Goal: Task Accomplishment & Management: Manage account settings

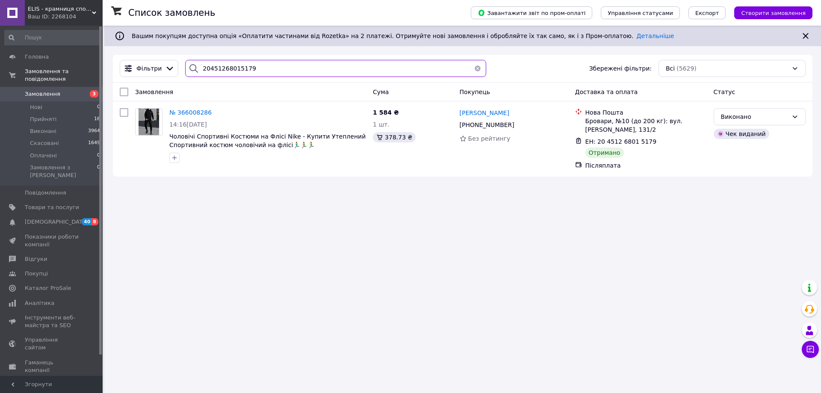
drag, startPoint x: 254, startPoint y: 72, endPoint x: 176, endPoint y: 71, distance: 77.8
click at [176, 71] on div "Фільтри 20451268015179 Збережені фільтри: Всі (5629)" at bounding box center [462, 68] width 693 height 17
paste input "668700"
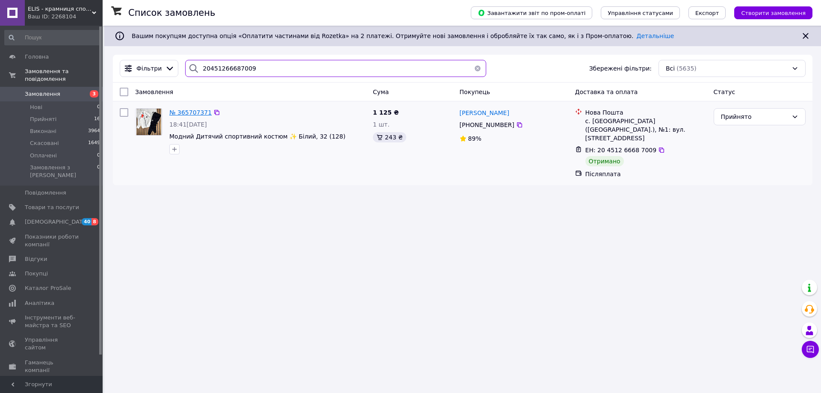
type input "20451266687009"
click at [191, 110] on span "№ 365707371" at bounding box center [190, 112] width 42 height 7
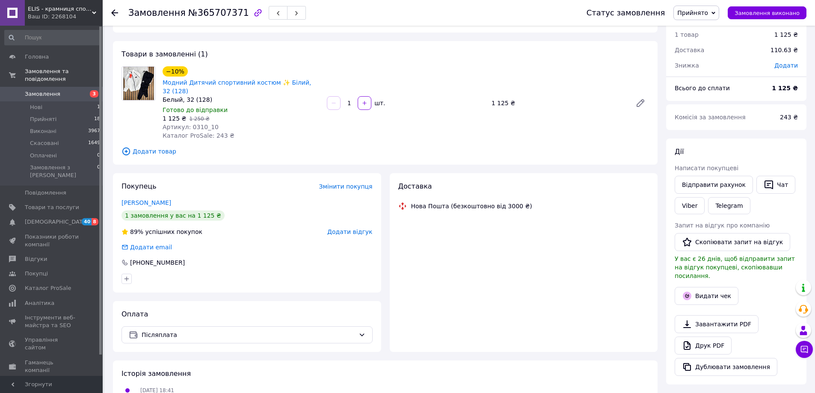
scroll to position [43, 0]
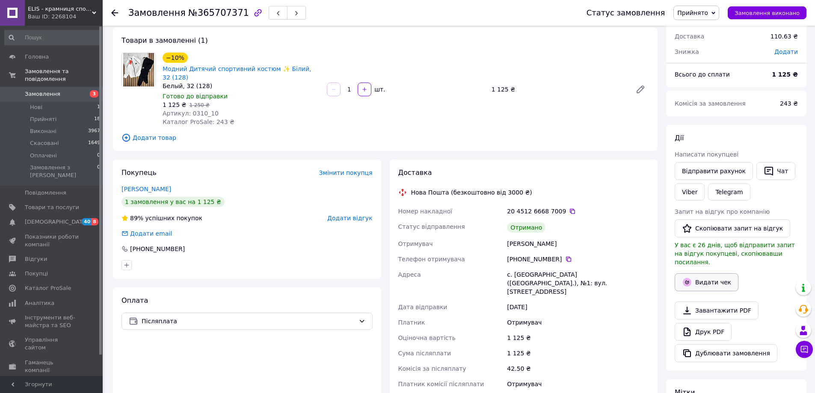
click at [704, 273] on button "Видати чек" at bounding box center [706, 282] width 64 height 18
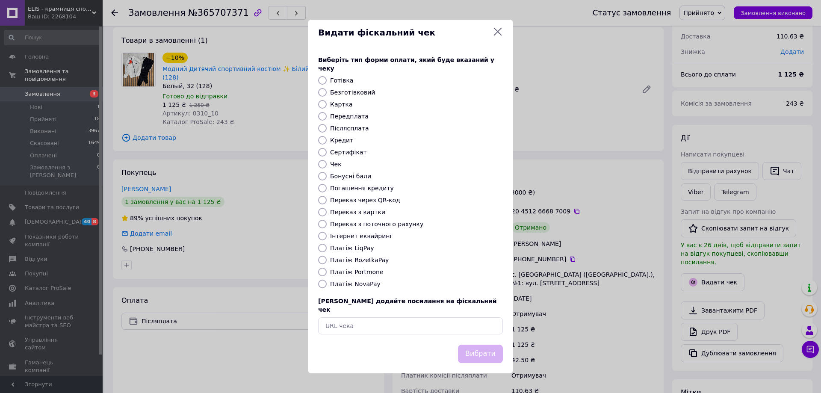
click at [354, 129] on label "Післясплата" at bounding box center [349, 128] width 39 height 7
click at [327, 129] on input "Післясплата" at bounding box center [322, 128] width 9 height 9
radio input "true"
click at [487, 345] on button "Вибрати" at bounding box center [480, 354] width 45 height 18
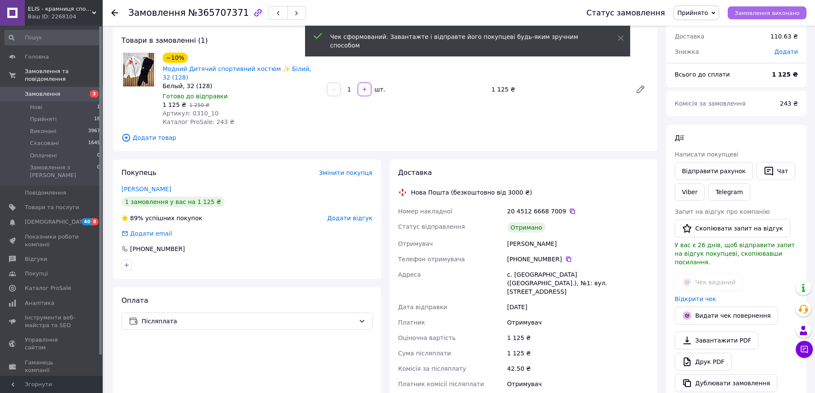
click at [760, 10] on span "Замовлення виконано" at bounding box center [766, 13] width 65 height 6
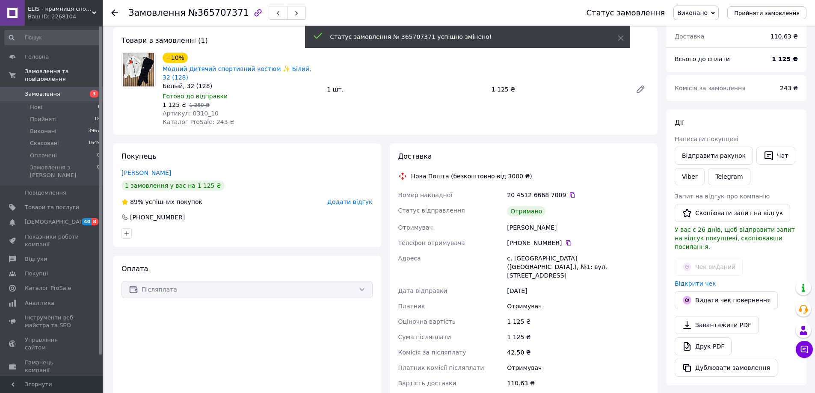
click at [112, 16] on icon at bounding box center [114, 12] width 7 height 7
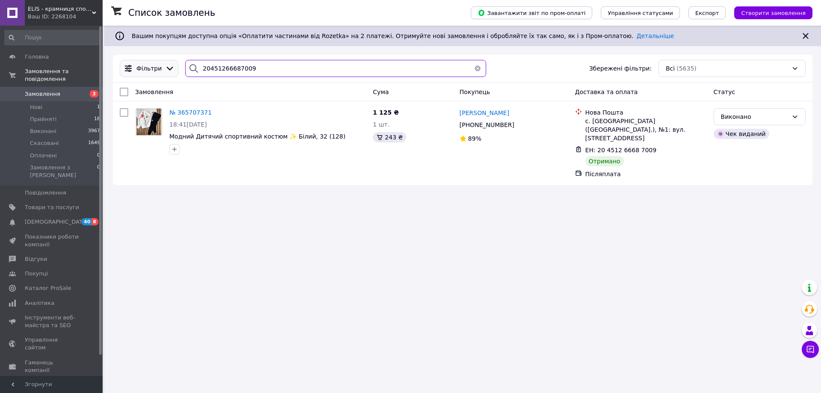
drag, startPoint x: 256, startPoint y: 65, endPoint x: 160, endPoint y: 67, distance: 95.8
click at [161, 67] on div "Фільтри 20451266687009 Збережені фільтри: Всі (5635)" at bounding box center [462, 68] width 693 height 17
paste input "7270638"
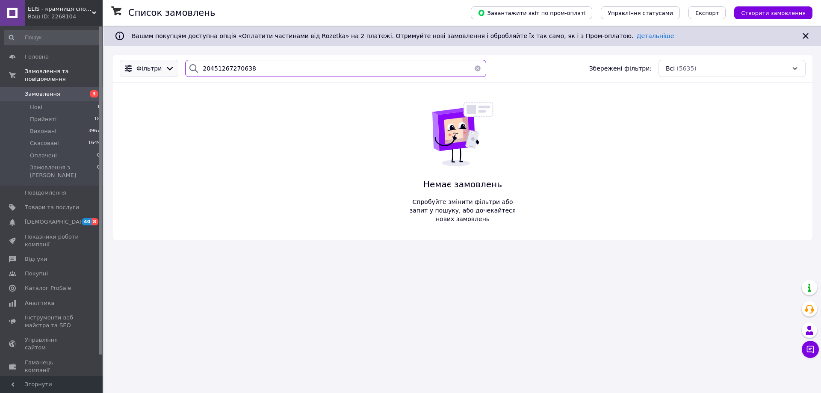
drag, startPoint x: 251, startPoint y: 69, endPoint x: 168, endPoint y: 61, distance: 82.9
click at [168, 61] on div "Фільтри 20451267270638 Збережені фільтри: Всі (5635)" at bounding box center [462, 68] width 693 height 17
drag, startPoint x: 254, startPoint y: 71, endPoint x: 128, endPoint y: 58, distance: 126.8
click at [128, 58] on div "Фільтри 20451267270638 Збережені фільтри: Всі (5635)" at bounding box center [463, 69] width 700 height 28
paste input "[PERSON_NAME]"
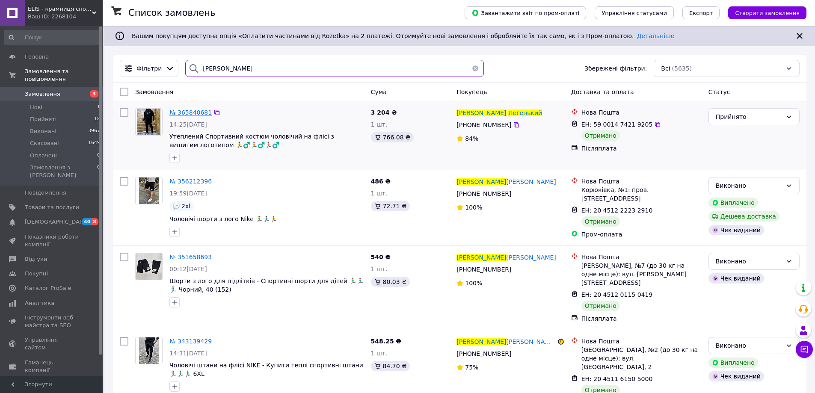
type input "[PERSON_NAME]"
click at [182, 111] on span "№ 365840681" at bounding box center [190, 112] width 42 height 7
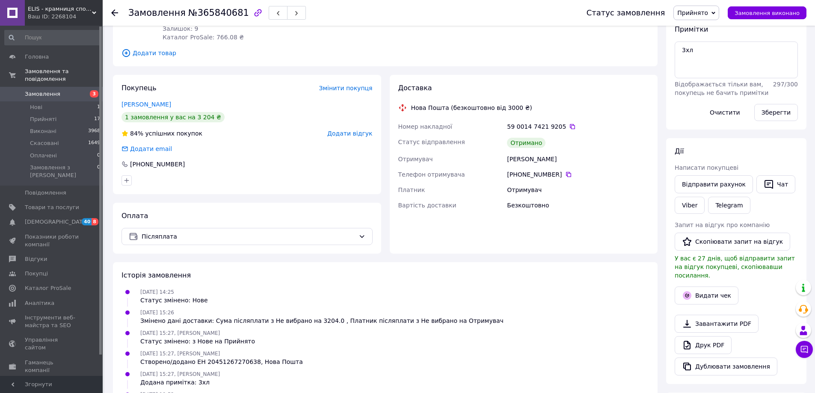
scroll to position [171, 0]
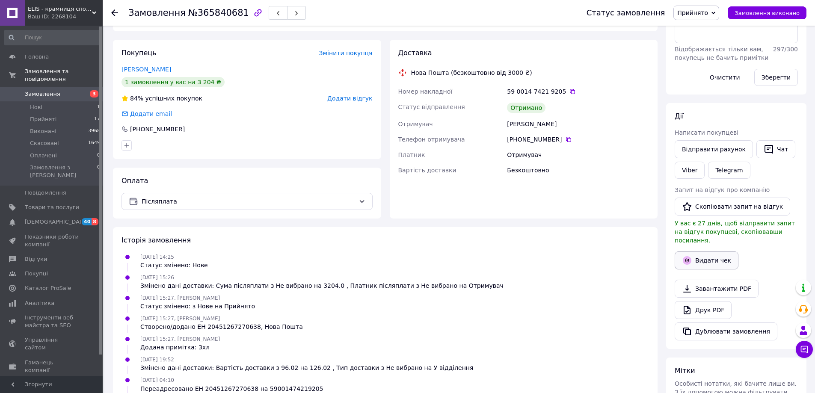
click at [706, 251] on button "Видати чек" at bounding box center [706, 260] width 64 height 18
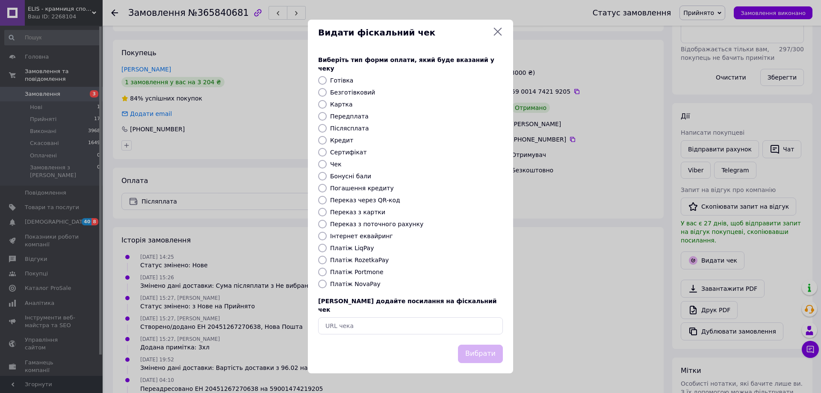
click at [352, 127] on label "Післясплата" at bounding box center [349, 128] width 39 height 7
click at [327, 127] on input "Післясплата" at bounding box center [322, 128] width 9 height 9
radio input "true"
click at [485, 345] on button "Вибрати" at bounding box center [480, 354] width 45 height 18
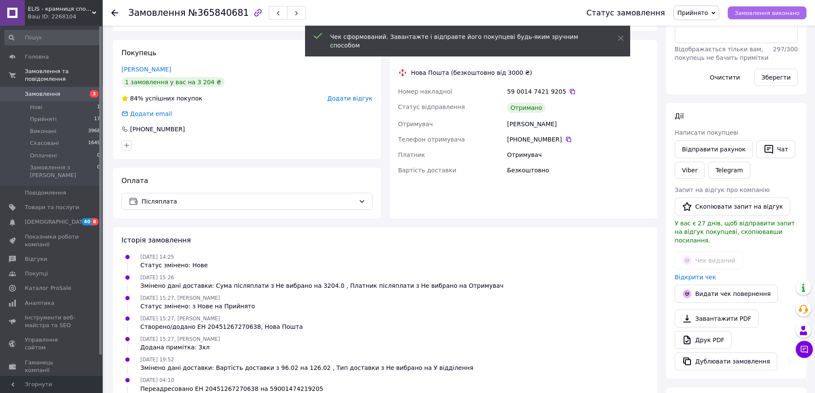
click at [768, 11] on span "Замовлення виконано" at bounding box center [766, 13] width 65 height 6
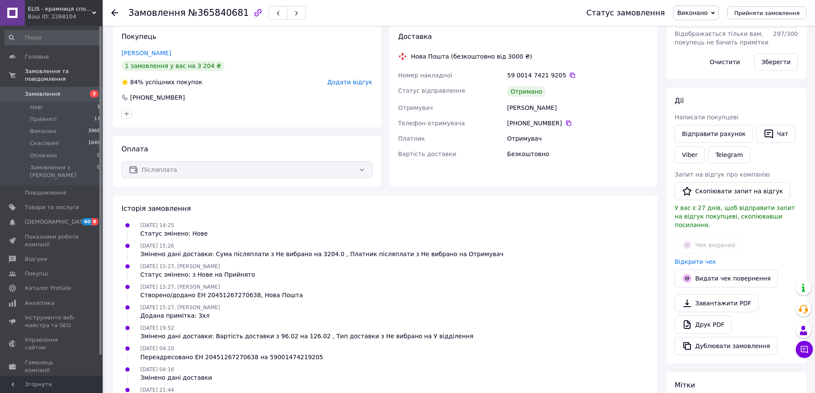
click at [115, 11] on icon at bounding box center [114, 12] width 7 height 7
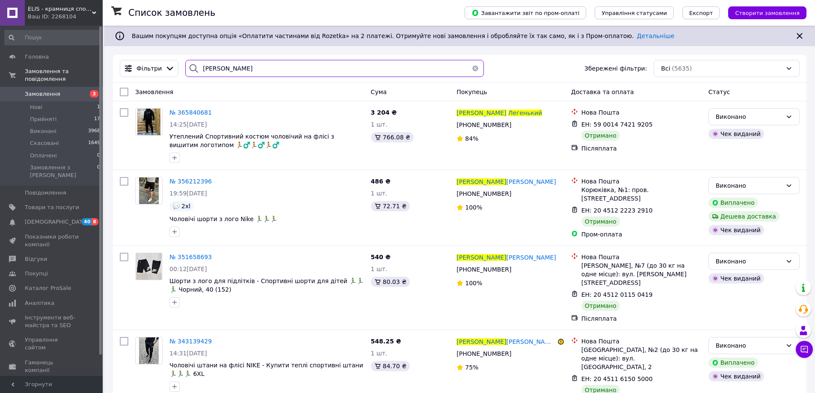
drag, startPoint x: 266, startPoint y: 64, endPoint x: 115, endPoint y: 63, distance: 150.1
click at [115, 63] on div "[PERSON_NAME] Збережені фільтри: Всі (5635)" at bounding box center [459, 69] width 693 height 28
paste input "20451268837389"
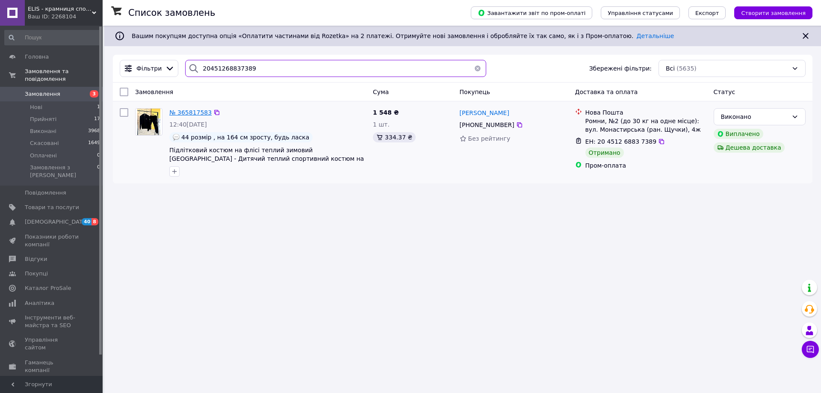
type input "20451268837389"
click at [194, 110] on span "№ 365817583" at bounding box center [190, 112] width 42 height 7
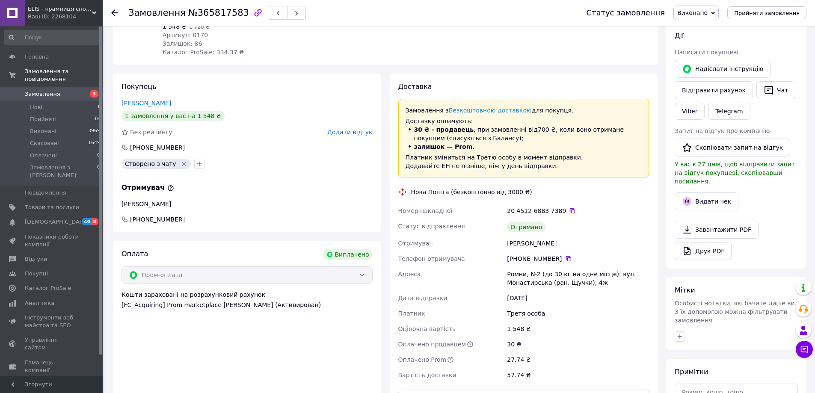
scroll to position [171, 0]
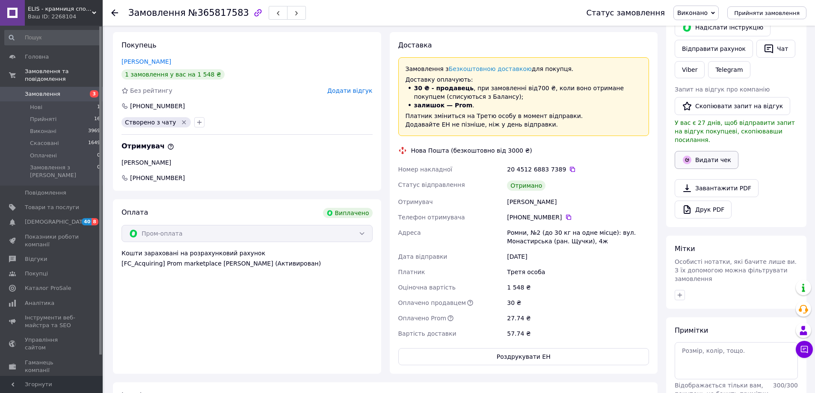
click at [697, 151] on button "Видати чек" at bounding box center [706, 160] width 64 height 18
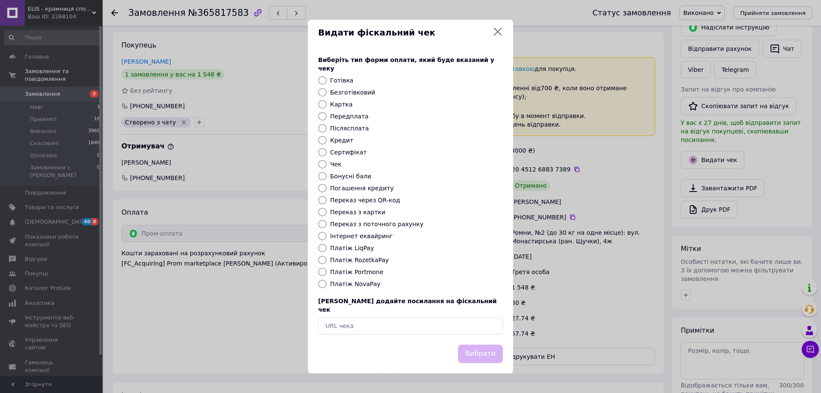
click at [348, 127] on label "Післясплата" at bounding box center [349, 128] width 39 height 7
click at [327, 127] on input "Післясплата" at bounding box center [322, 128] width 9 height 9
radio input "true"
click at [486, 346] on button "Вибрати" at bounding box center [480, 354] width 45 height 18
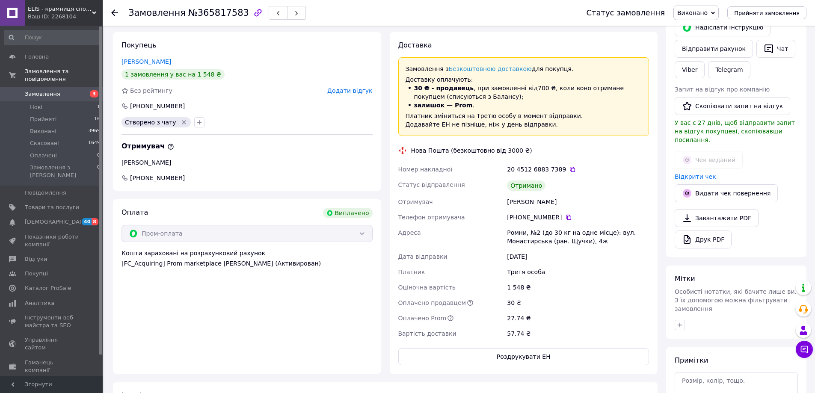
click at [114, 10] on use at bounding box center [114, 12] width 7 height 7
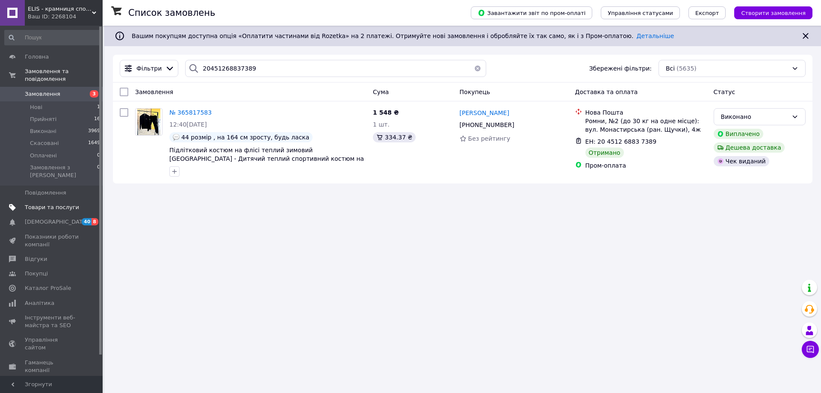
click at [42, 204] on span "Товари та послуги" at bounding box center [52, 208] width 54 height 8
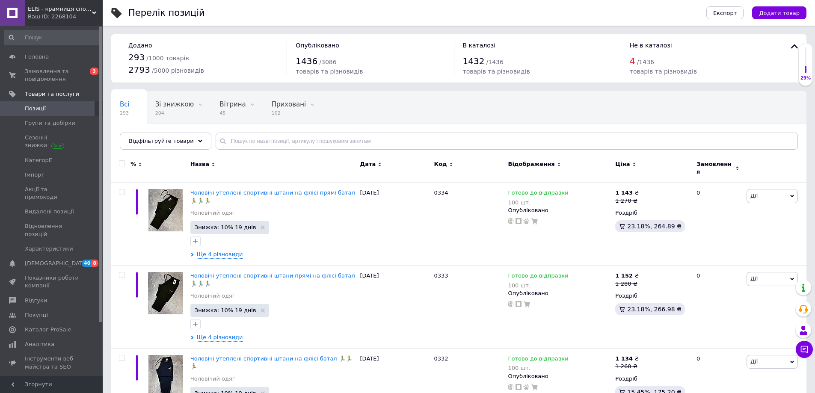
drag, startPoint x: 225, startPoint y: 52, endPoint x: 224, endPoint y: 57, distance: 5.7
click at [225, 52] on div "293 / 1000 товарів" at bounding box center [203, 57] width 150 height 12
click at [189, 144] on div "Відфільтруйте товари" at bounding box center [166, 141] width 92 height 17
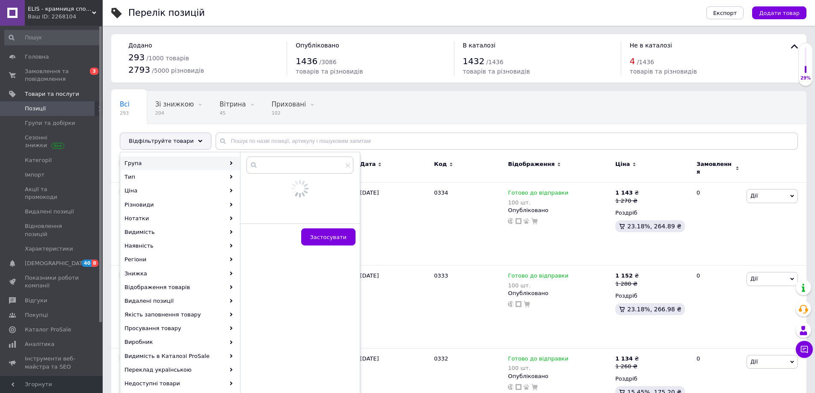
click at [174, 162] on div "Група" at bounding box center [180, 164] width 119 height 14
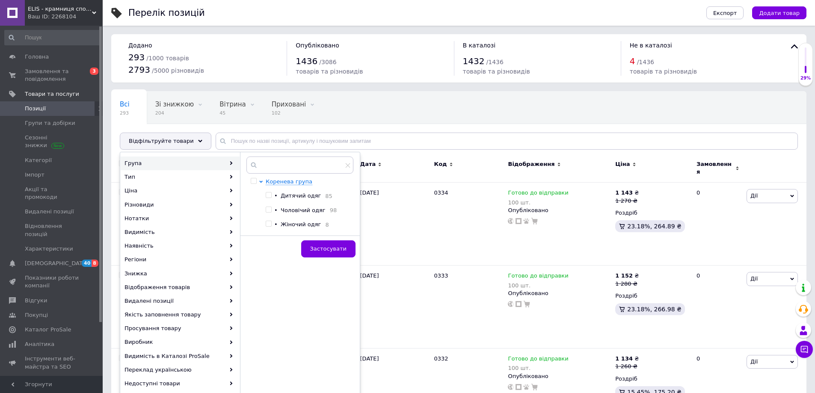
click at [269, 194] on input "checkbox" at bounding box center [269, 195] width 6 height 6
checkbox input "true"
click at [333, 248] on span "Застосувати" at bounding box center [328, 248] width 36 height 6
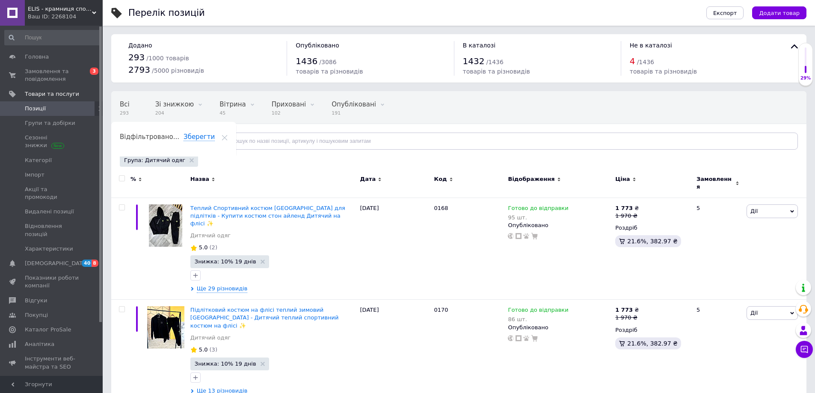
click at [198, 142] on icon at bounding box center [200, 141] width 4 height 4
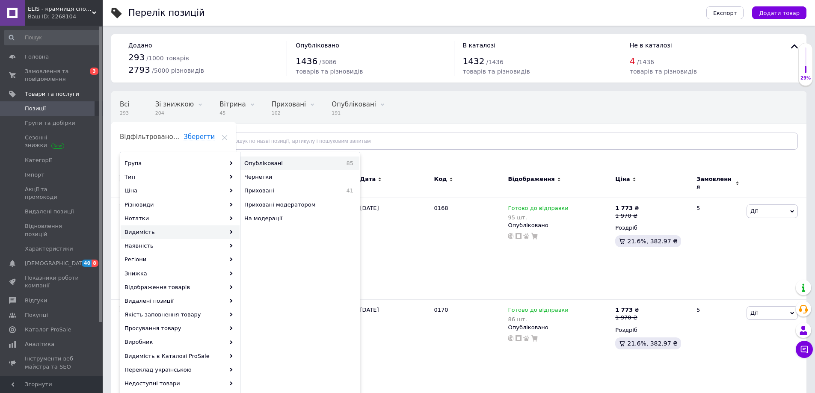
click at [281, 165] on span "Опубліковані" at bounding box center [286, 164] width 84 height 8
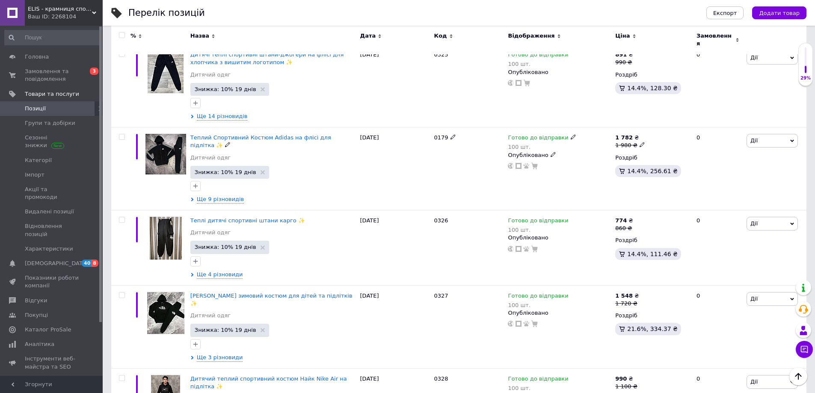
scroll to position [6803, 0]
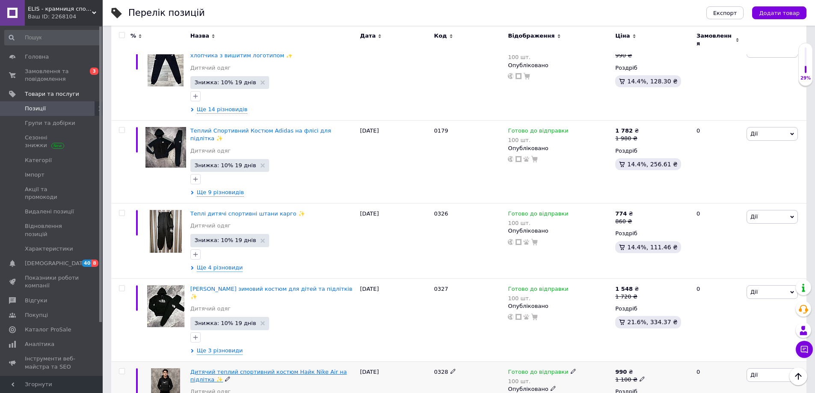
click at [276, 369] on span "Дитячий теплий спортивний костюм Найк Nike Air на підлітка ✨" at bounding box center [268, 376] width 157 height 14
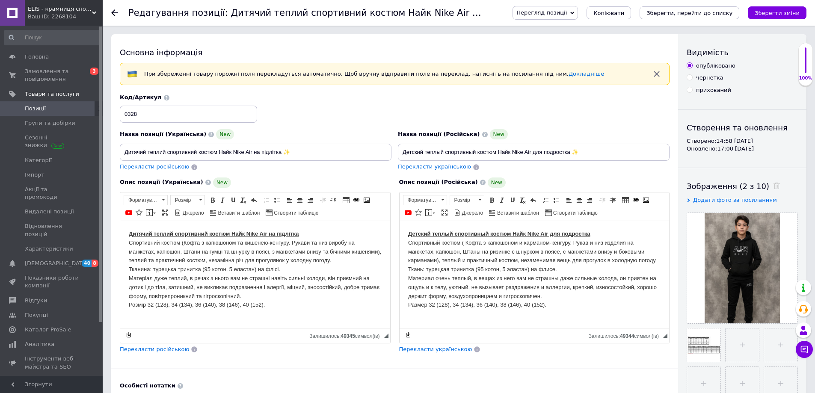
click at [153, 272] on p "Дитячий теплий спортивний костюм Найк Nike Air на підлітка Спортивний костюм (К…" at bounding box center [255, 269] width 253 height 80
drag, startPoint x: 426, startPoint y: 269, endPoint x: 449, endPoint y: 269, distance: 23.1
click at [449, 269] on p "Детский теплый спортивный костюм Найк Nike Air для подростка Спортивный костюм …" at bounding box center [534, 269] width 253 height 80
click at [784, 11] on icon "Зберегти зміни" at bounding box center [776, 13] width 45 height 6
click at [772, 19] on div "Перегляд позиції Зберегти та переглянути на сайті Зберегти та переглянути на ма…" at bounding box center [655, 13] width 302 height 14
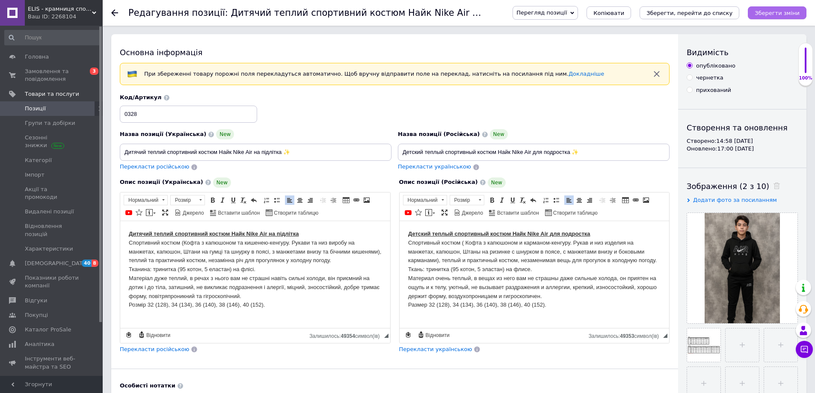
click at [783, 12] on icon "Зберегти зміни" at bounding box center [776, 13] width 45 height 6
click at [544, 103] on div "Код/Артикул 0328" at bounding box center [395, 108] width 556 height 35
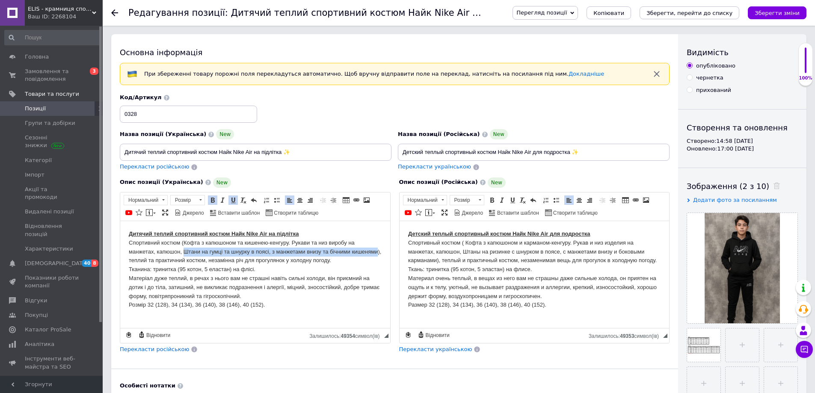
drag, startPoint x: 184, startPoint y: 250, endPoint x: 378, endPoint y: 252, distance: 193.7
click at [378, 252] on p "Дитячий теплий спортивний костюм Найк Nike Air на підлітка Спортивний костюм (К…" at bounding box center [255, 269] width 253 height 80
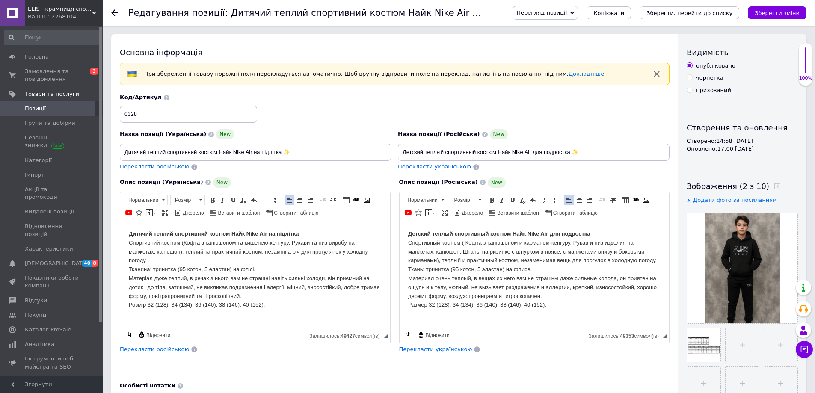
click at [153, 251] on p "Дитячий теплий спортивний костюм Найк Nike Air на підлітка Спортивний костюм (К…" at bounding box center [255, 269] width 253 height 80
click at [432, 250] on p "Детский теплый спортивный костюм Найк Nike Air для подростка Спортивный костюм …" at bounding box center [534, 269] width 253 height 80
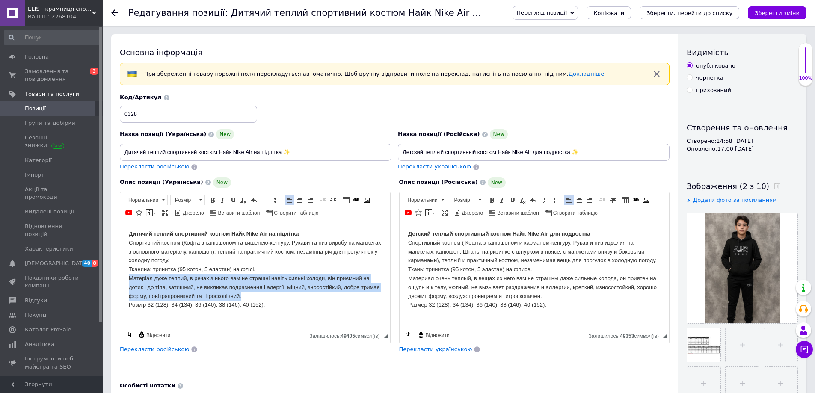
drag, startPoint x: 127, startPoint y: 275, endPoint x: 252, endPoint y: 295, distance: 126.1
click at [252, 295] on html "Дитячий теплий спортивний костюм Найк Nike Air на підлітка Спортивний костюм (К…" at bounding box center [255, 269] width 270 height 97
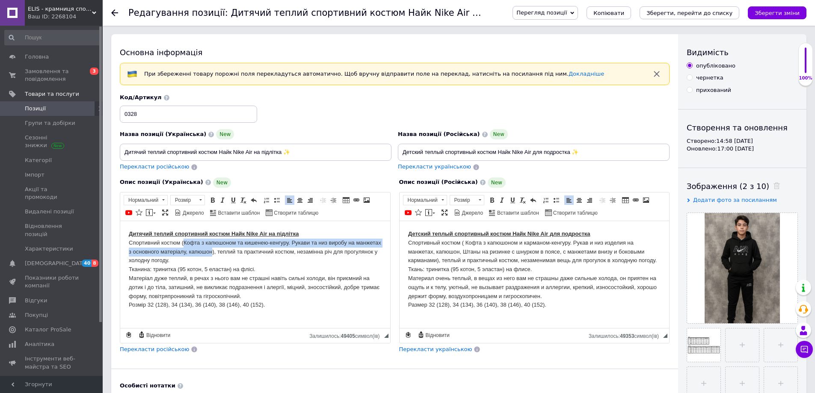
drag, startPoint x: 184, startPoint y: 241, endPoint x: 212, endPoint y: 253, distance: 30.1
click at [212, 253] on p "Дитячий теплий спортивний костюм Найк Nike Air на підлітка Спортивний костюм (К…" at bounding box center [255, 269] width 253 height 80
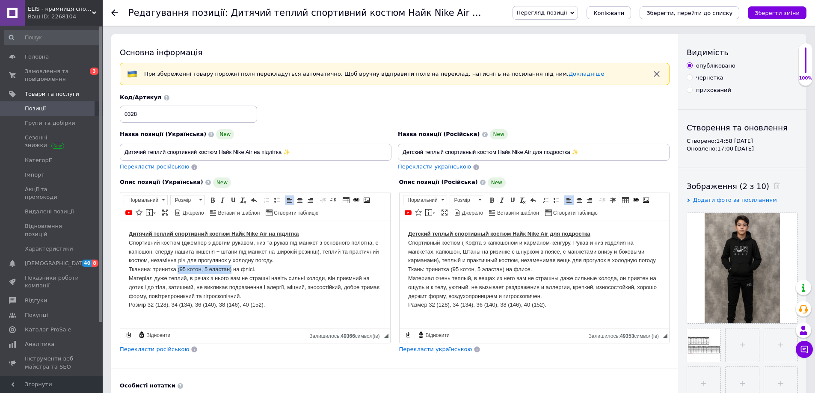
drag, startPoint x: 177, startPoint y: 269, endPoint x: 231, endPoint y: 272, distance: 53.9
click at [231, 272] on p "Дитячий теплий спортивний костюм Найк Nike Air на підлітка Спортивний костюм (д…" at bounding box center [255, 269] width 253 height 80
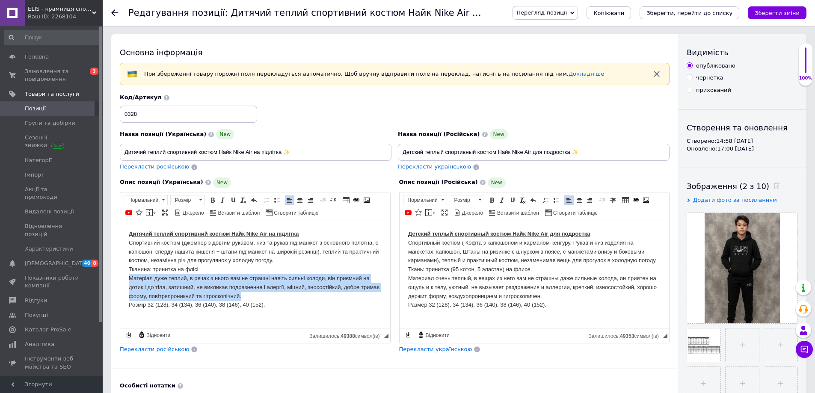
drag, startPoint x: 128, startPoint y: 278, endPoint x: 253, endPoint y: 297, distance: 125.9
click at [253, 297] on html "Дитячий теплий спортивний костюм Найк Nike Air на підлітка Спортивний костюм (д…" at bounding box center [255, 269] width 270 height 97
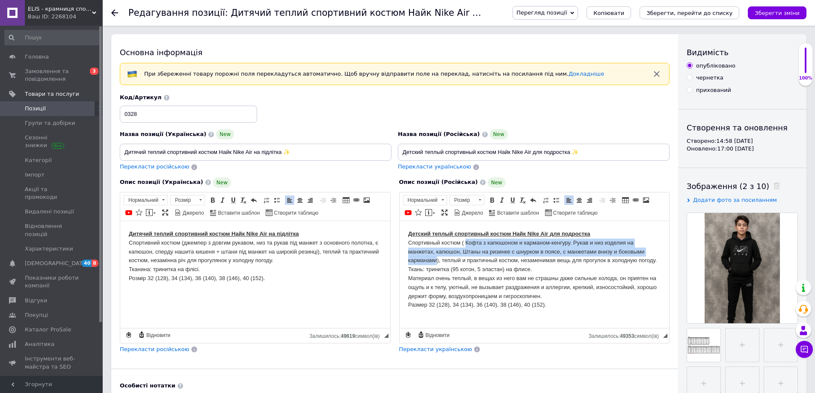
drag, startPoint x: 465, startPoint y: 243, endPoint x: 436, endPoint y: 260, distance: 33.7
click at [436, 260] on p "Детский теплый спортивный костюм Найк Nike Air для подростка Спортивный костюм …" at bounding box center [534, 269] width 253 height 80
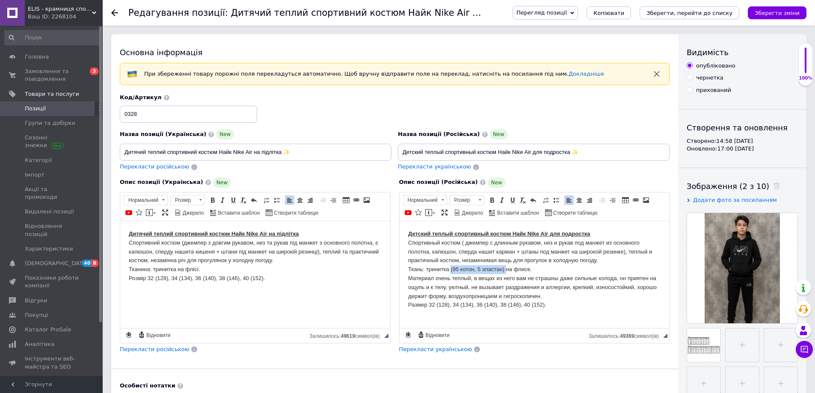
drag, startPoint x: 450, startPoint y: 267, endPoint x: 506, endPoint y: 269, distance: 56.0
click at [506, 269] on p "Детский теплый спортивный костюм Найк Nike Air для подростка Спортивный костюм …" at bounding box center [534, 269] width 253 height 80
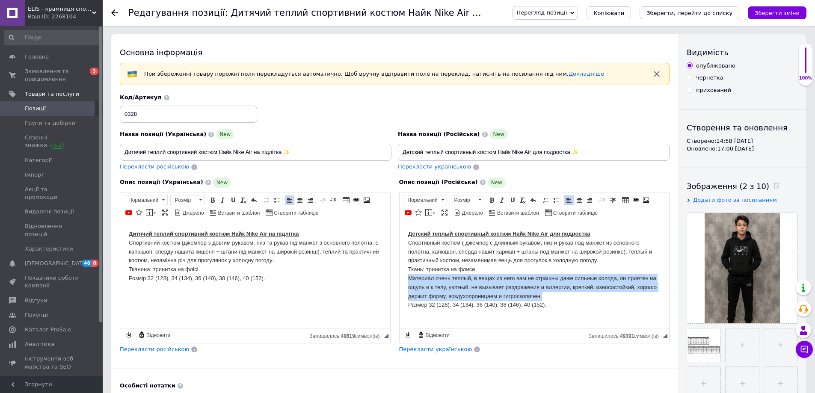
drag, startPoint x: 404, startPoint y: 279, endPoint x: 578, endPoint y: 298, distance: 175.1
click at [578, 298] on html "Детский теплый спортивный костюм Найк Nike Air для подростка Спортивный костюм …" at bounding box center [534, 269] width 270 height 97
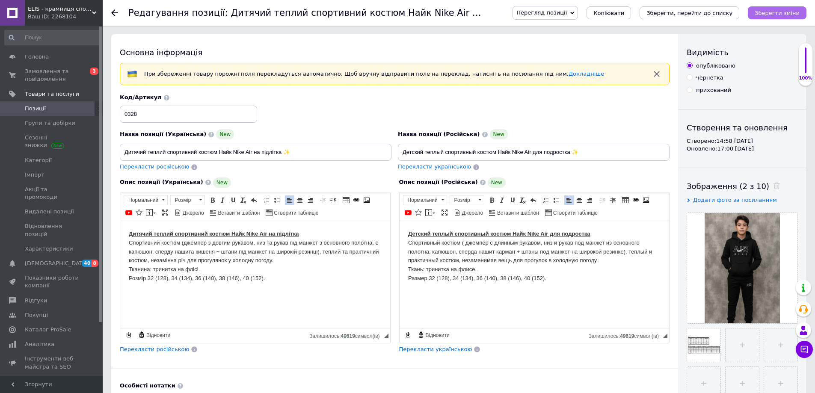
click at [784, 12] on icon "Зберегти зміни" at bounding box center [776, 13] width 45 height 6
click at [699, 10] on icon "Зберегти, перейти до списку" at bounding box center [689, 13] width 86 height 6
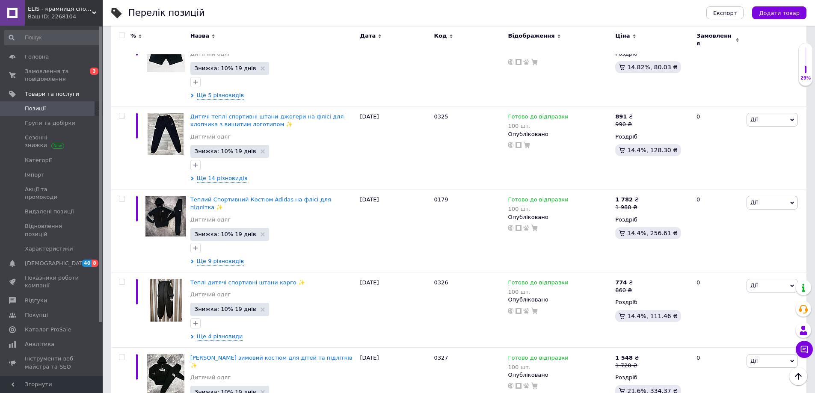
scroll to position [6803, 0]
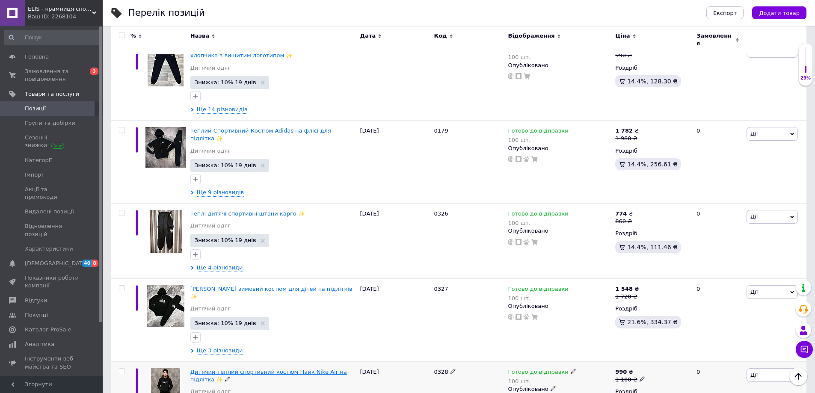
click at [232, 369] on span "Дитячий теплий спортивний костюм Найк Nike Air на підлітка ✨" at bounding box center [268, 376] width 157 height 14
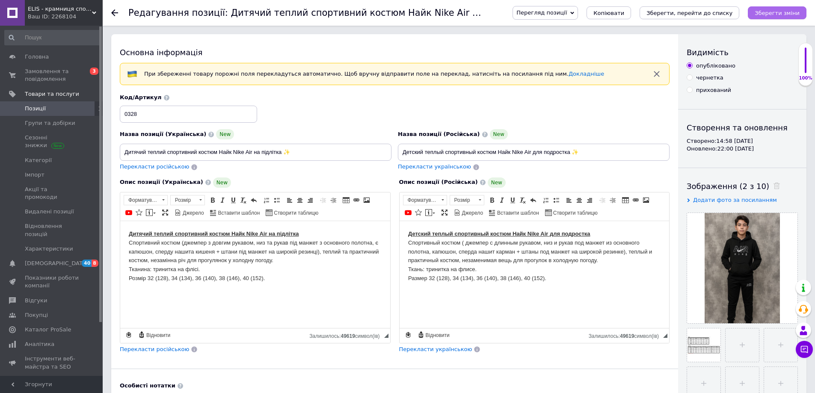
click at [775, 12] on icon "Зберегти зміни" at bounding box center [776, 13] width 45 height 6
click at [691, 11] on icon "Зберегти, перейти до списку" at bounding box center [689, 13] width 86 height 6
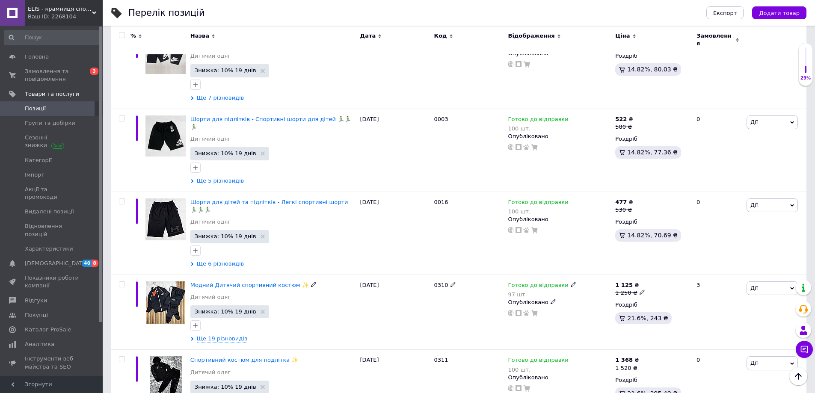
scroll to position [5859, 0]
click at [201, 281] on span "Модний Дитячий спортивний костюм ✨" at bounding box center [249, 284] width 118 height 6
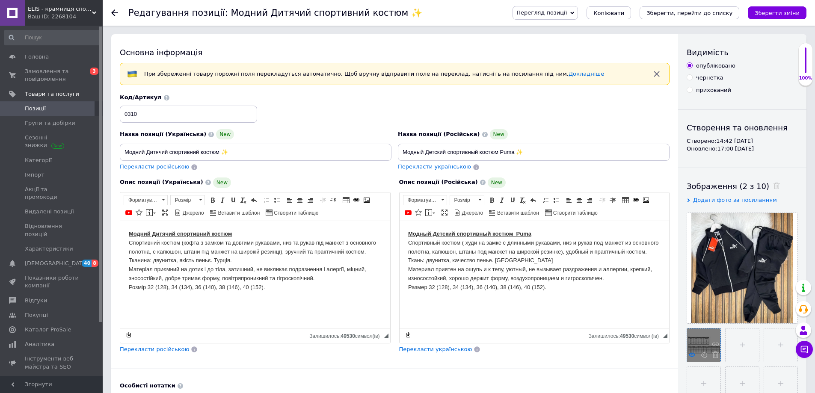
click at [691, 355] on use at bounding box center [691, 354] width 6 height 4
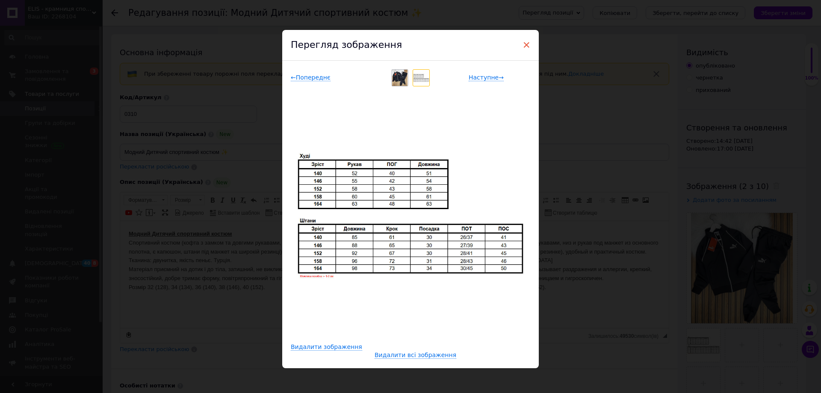
click at [523, 45] on span "×" at bounding box center [527, 45] width 8 height 15
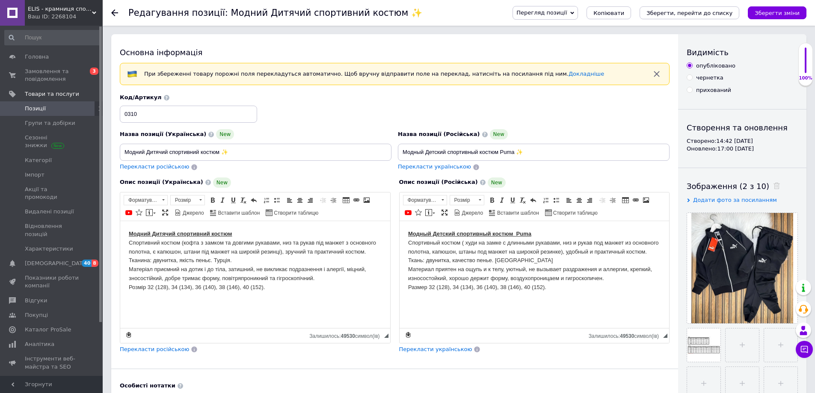
click at [619, 365] on div "Основна інформація При збереженні товару порожні поля перекладуться автоматично…" at bounding box center [394, 286] width 567 height 505
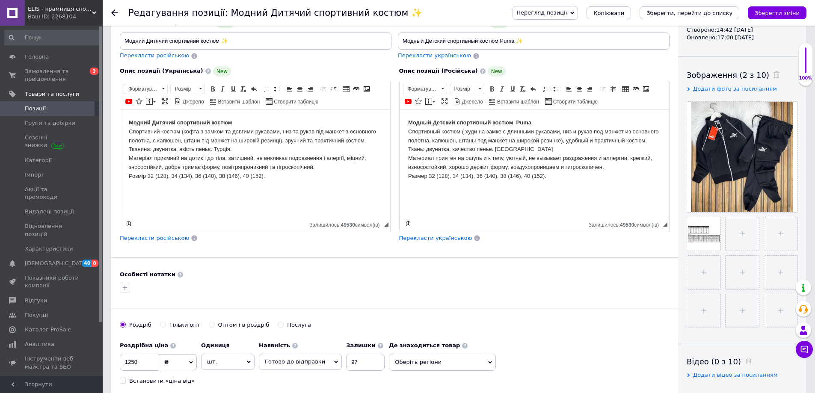
scroll to position [86, 0]
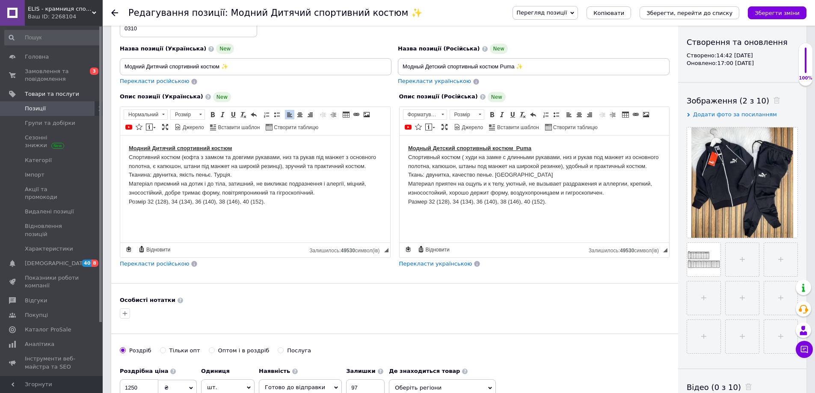
click at [213, 215] on html "Модний Дитячий спортивний костюм Спортивний костюм (кофта з замком та довгими р…" at bounding box center [255, 175] width 270 height 80
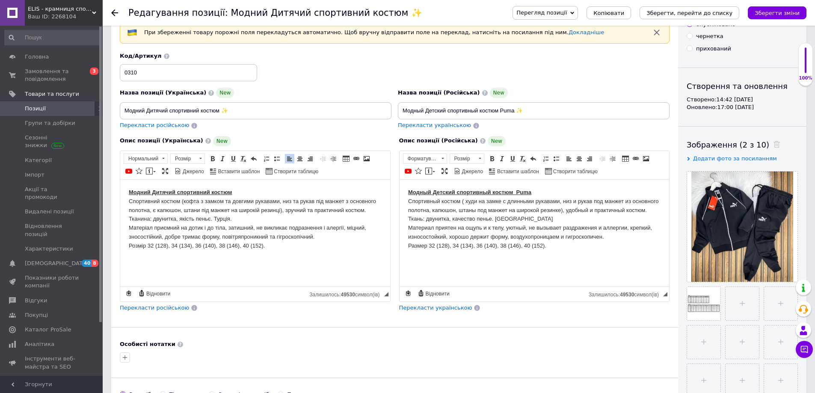
scroll to position [0, 0]
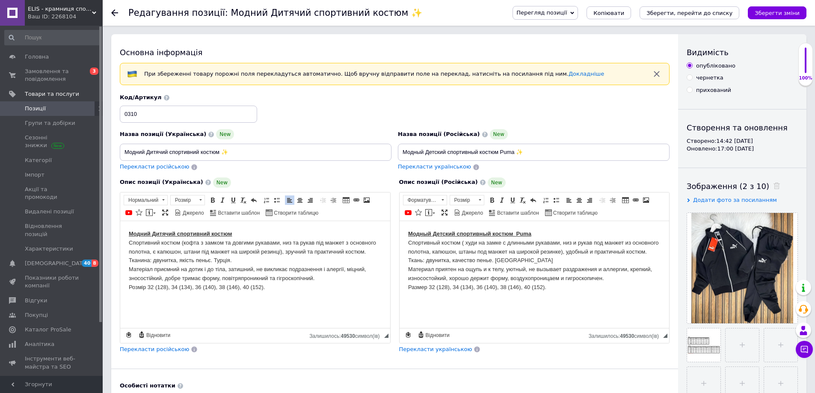
click at [112, 13] on use at bounding box center [114, 12] width 7 height 7
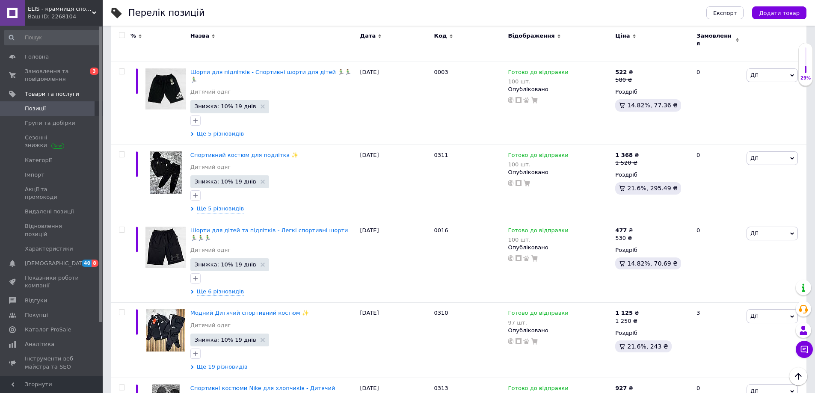
scroll to position [5905, 0]
click at [259, 310] on span "Модний Дитячий спортивний костюм ✨" at bounding box center [249, 313] width 118 height 6
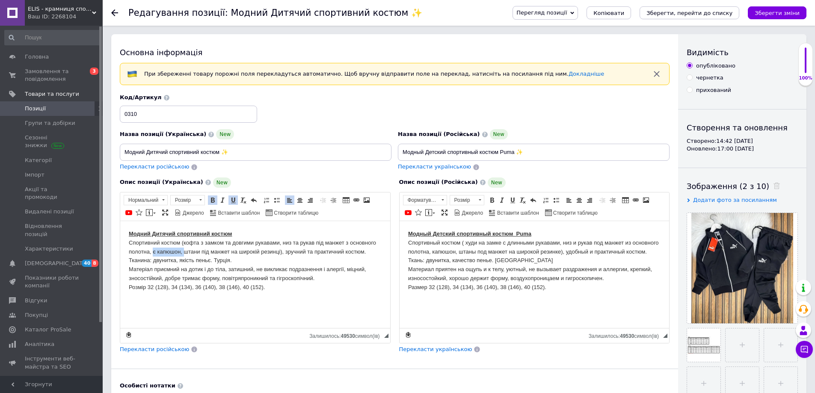
drag, startPoint x: 153, startPoint y: 251, endPoint x: 410, endPoint y: 557, distance: 400.0
click at [183, 252] on p "Модний Дитячий спортивний костюм Спортивний костюм (кофта з замком та довгими р…" at bounding box center [255, 260] width 253 height 62
drag, startPoint x: 431, startPoint y: 251, endPoint x: 458, endPoint y: 250, distance: 26.9
click at [458, 250] on p "Модный Детский спортивный костюм Puma Спортивный костюм ( худи на замке с длинн…" at bounding box center [534, 260] width 253 height 62
click at [782, 11] on icon "Зберегти зміни" at bounding box center [776, 13] width 45 height 6
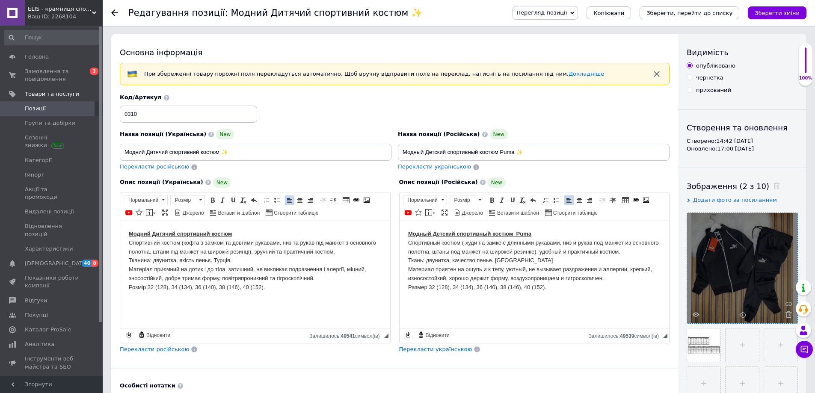
click at [724, 289] on div at bounding box center [742, 268] width 110 height 110
click at [697, 312] on icon at bounding box center [695, 314] width 6 height 6
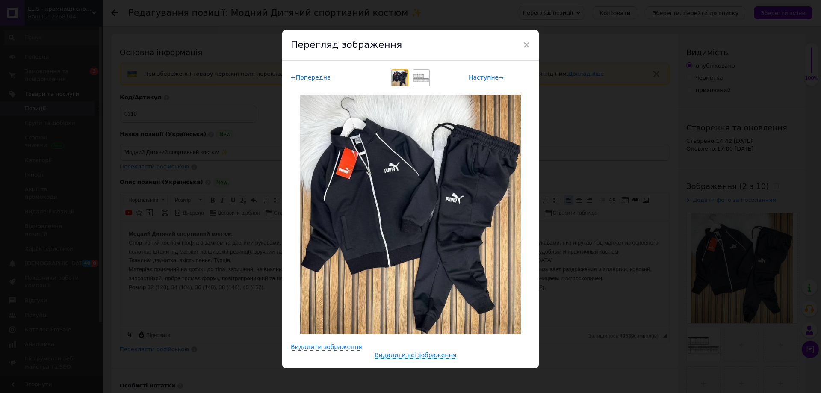
click at [309, 263] on img at bounding box center [410, 214] width 221 height 239
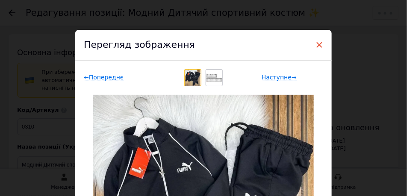
click at [318, 46] on span "×" at bounding box center [320, 45] width 8 height 15
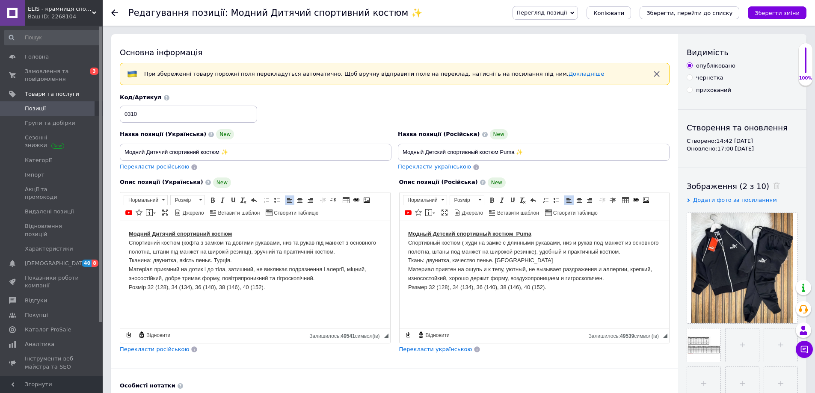
click at [344, 242] on p "Модний Дитячий спортивний костюм Спортивний костюм (кофта з замком та довгими р…" at bounding box center [255, 260] width 253 height 62
drag, startPoint x: 481, startPoint y: 252, endPoint x: 532, endPoint y: 255, distance: 51.8
click at [532, 255] on p "Модный Детский спортивный костюм Puma Спортивный костюм ( худи на замке с длинн…" at bounding box center [534, 260] width 253 height 62
copy p "на широкой резинке"
drag, startPoint x: 627, startPoint y: 241, endPoint x: 427, endPoint y: 254, distance: 200.1
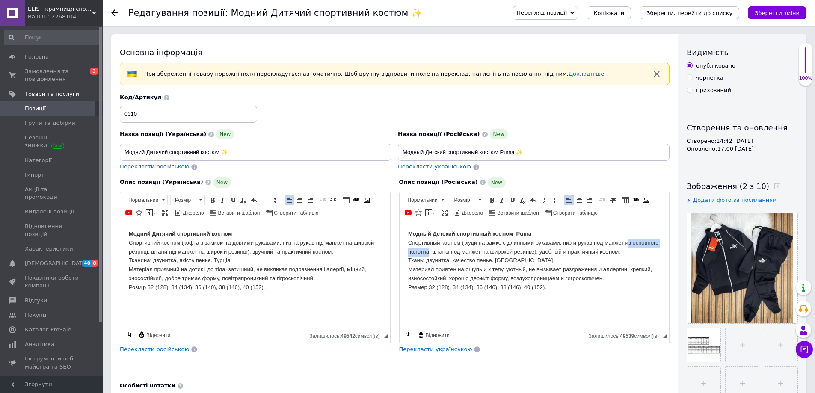
click at [427, 254] on p "Модный Детский спортивный костюм Puma Спортивный костюм ( худи на замке с длинн…" at bounding box center [534, 260] width 253 height 62
click at [625, 242] on p "Модный Детский спортивный костюм Puma Спортивный костюм ( худи на замке с длинн…" at bounding box center [534, 260] width 253 height 62
click at [431, 252] on p "Модный Детский спортивный костюм Puma Спортивный костюм ( худи на замке с длинн…" at bounding box center [534, 260] width 253 height 62
click at [152, 252] on p "Модний Дитячий спортивний костюм Спортивний костюм (кофта з замком та довгими р…" at bounding box center [255, 260] width 253 height 62
click at [781, 14] on icon "Зберегти зміни" at bounding box center [776, 13] width 45 height 6
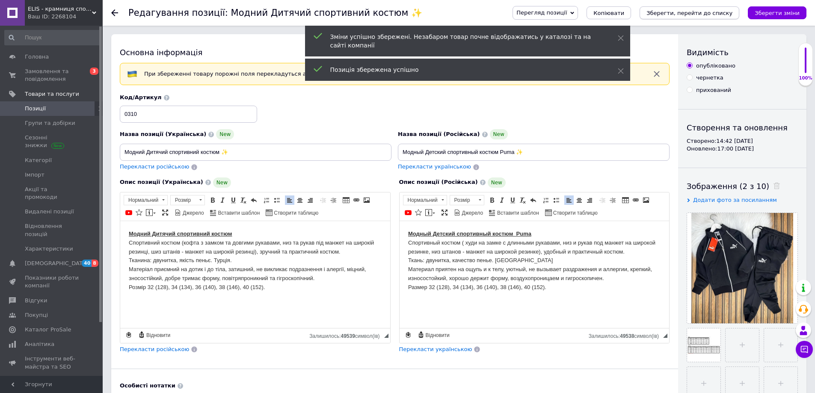
click at [693, 11] on icon "Зберегти, перейти до списку" at bounding box center [689, 13] width 86 height 6
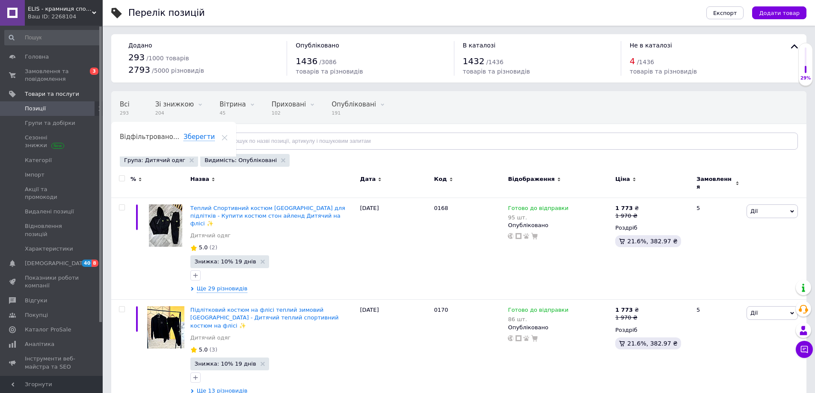
click at [236, 55] on div "293 / 1000 товарів" at bounding box center [203, 57] width 150 height 12
click at [232, 142] on input "text" at bounding box center [507, 141] width 582 height 17
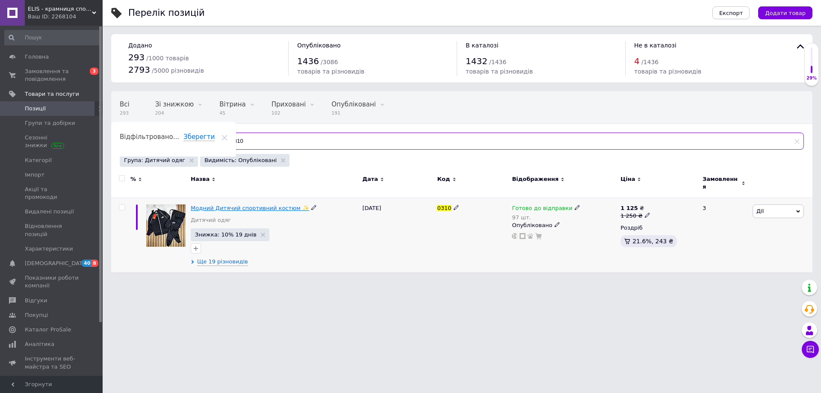
type input "0310"
click at [243, 205] on span "Модний Дитячий спортивний костюм ✨" at bounding box center [250, 208] width 118 height 6
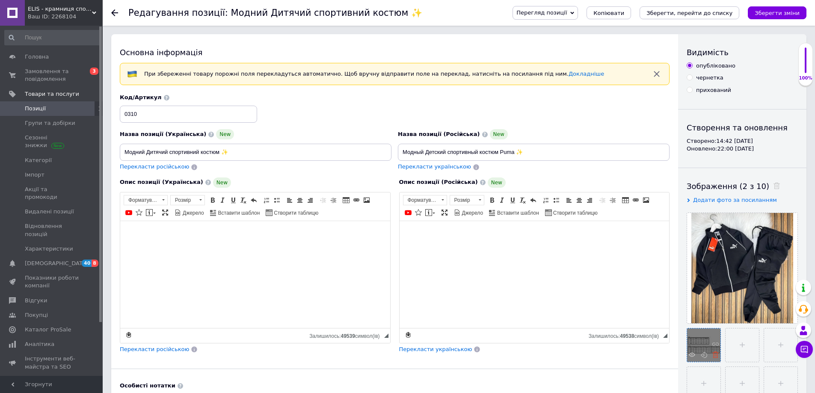
click at [713, 355] on use at bounding box center [715, 355] width 6 height 6
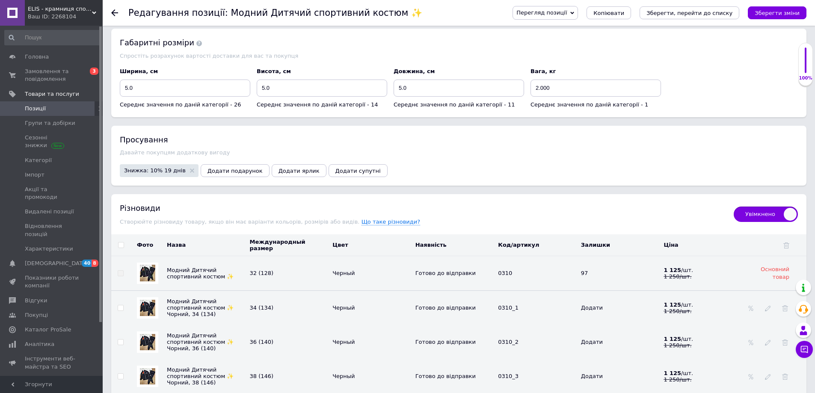
scroll to position [1026, 0]
click at [148, 307] on img at bounding box center [147, 307] width 15 height 16
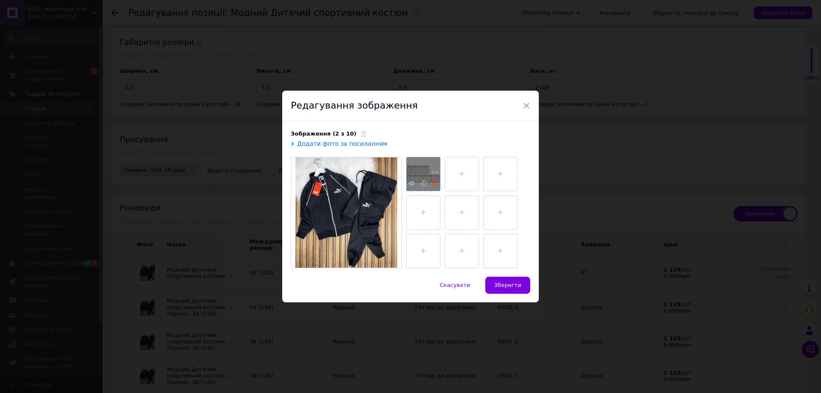
click at [435, 185] on icon at bounding box center [435, 183] width 6 height 6
click at [514, 285] on span "Зберегти" at bounding box center [507, 285] width 27 height 6
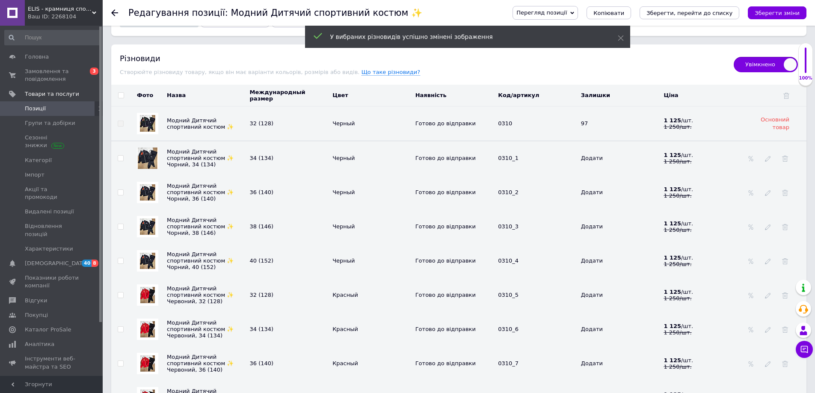
scroll to position [1197, 0]
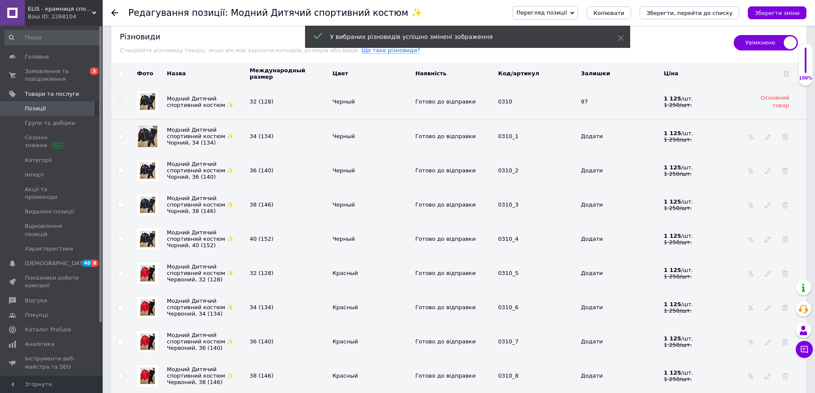
click at [147, 168] on img at bounding box center [147, 171] width 15 height 16
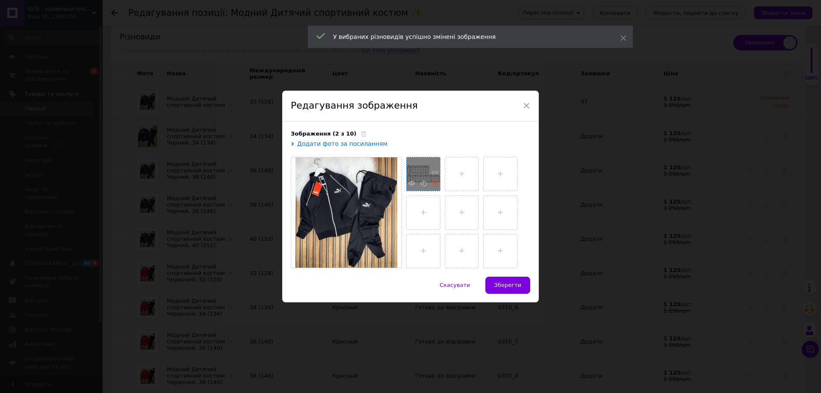
click at [436, 183] on icon at bounding box center [435, 183] width 6 height 6
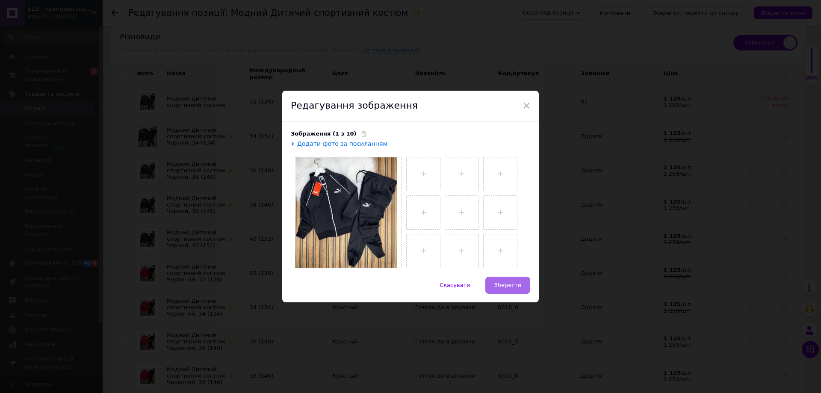
click at [508, 290] on button "Зберегти" at bounding box center [507, 285] width 45 height 17
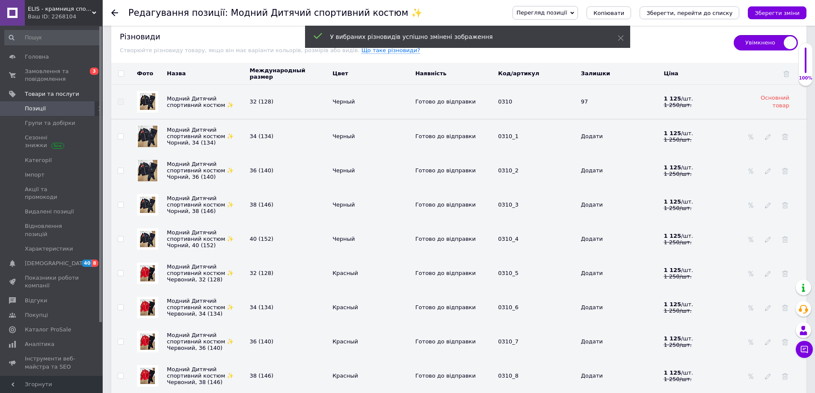
click at [150, 202] on img at bounding box center [147, 205] width 15 height 16
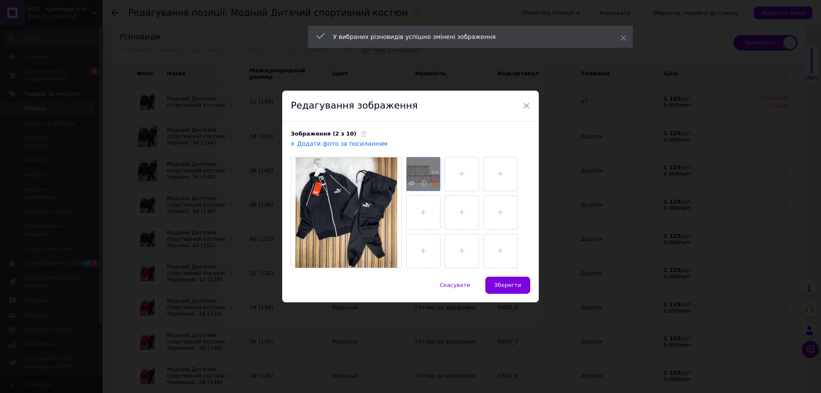
click at [433, 183] on use at bounding box center [435, 183] width 6 height 6
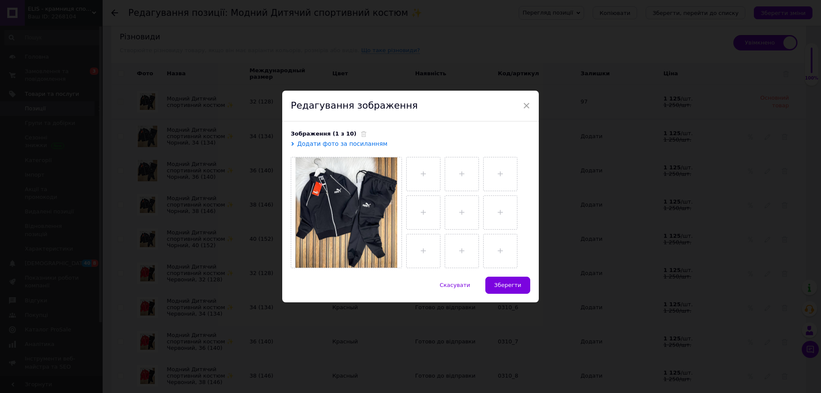
click at [505, 283] on span "Зберегти" at bounding box center [507, 285] width 27 height 6
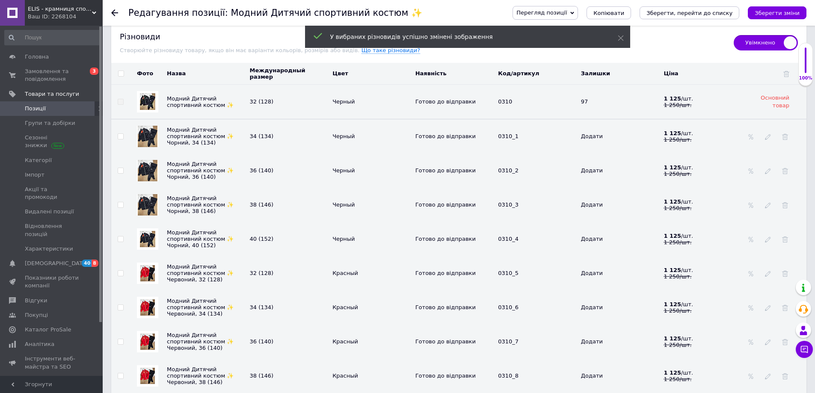
click at [144, 239] on img at bounding box center [147, 239] width 15 height 16
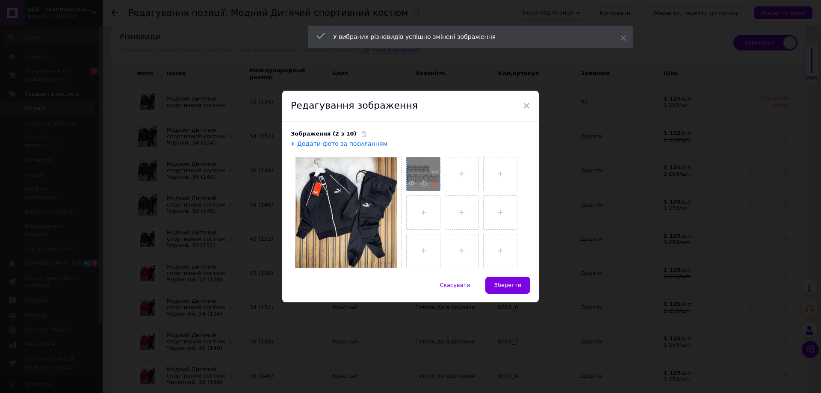
click at [433, 183] on icon at bounding box center [435, 183] width 6 height 6
click at [514, 286] on span "Зберегти" at bounding box center [507, 285] width 27 height 6
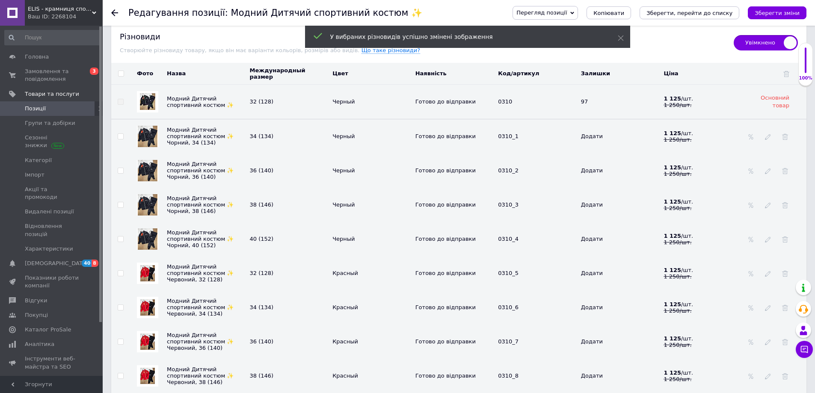
click at [153, 273] on img at bounding box center [147, 273] width 15 height 16
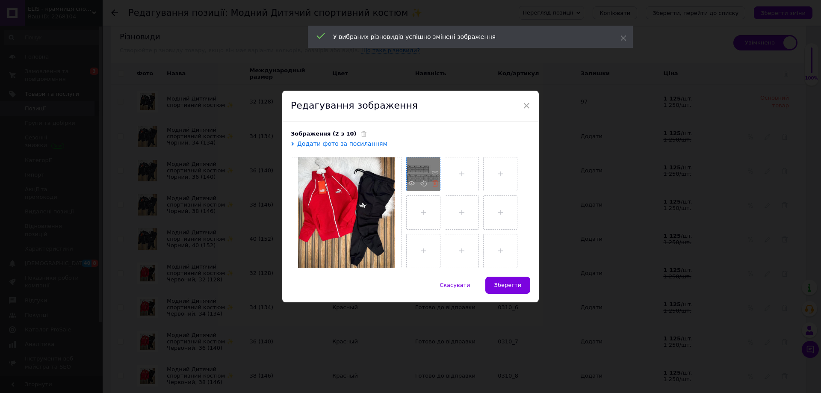
click at [436, 183] on use at bounding box center [435, 183] width 6 height 6
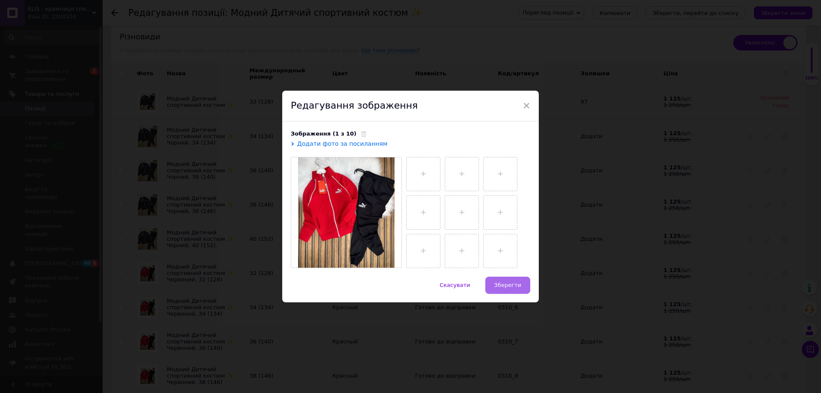
click at [511, 284] on span "Зберегти" at bounding box center [507, 285] width 27 height 6
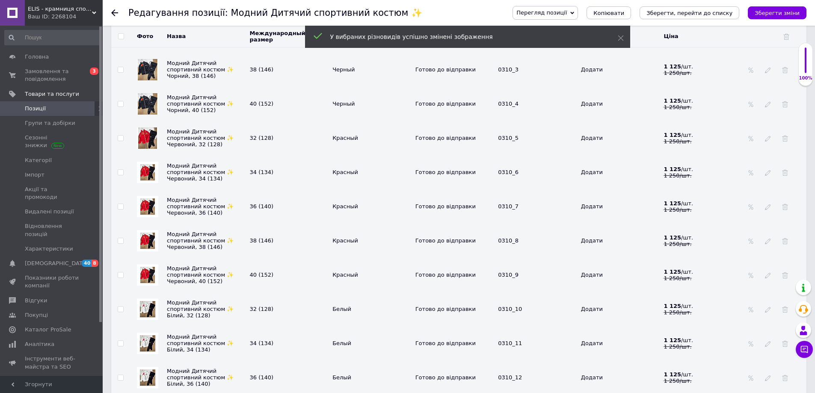
scroll to position [1368, 0]
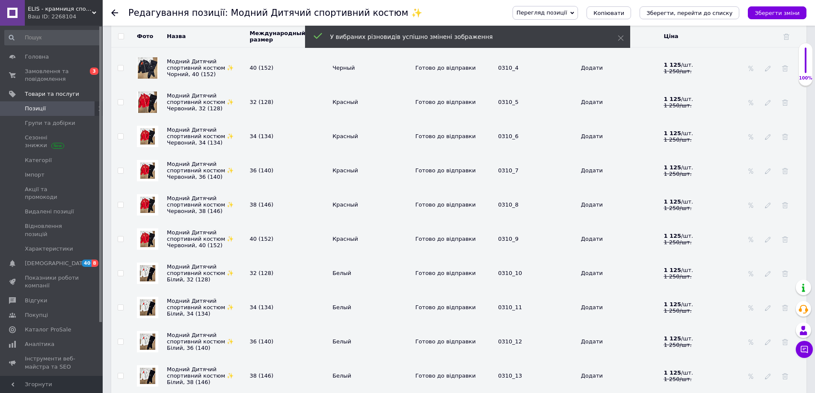
click at [145, 132] on img at bounding box center [147, 136] width 15 height 16
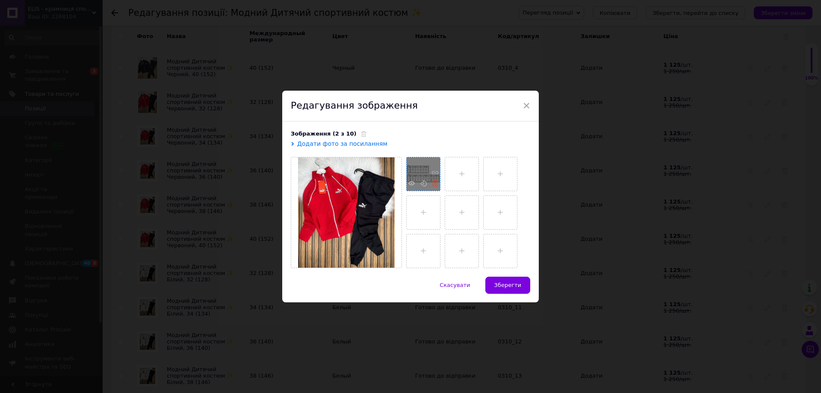
click at [435, 181] on icon at bounding box center [435, 183] width 6 height 6
click at [518, 287] on span "Зберегти" at bounding box center [507, 285] width 27 height 6
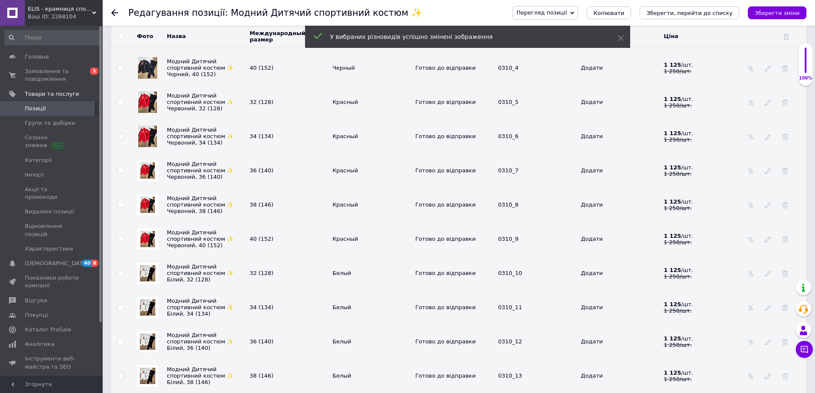
click at [147, 168] on img at bounding box center [147, 171] width 15 height 16
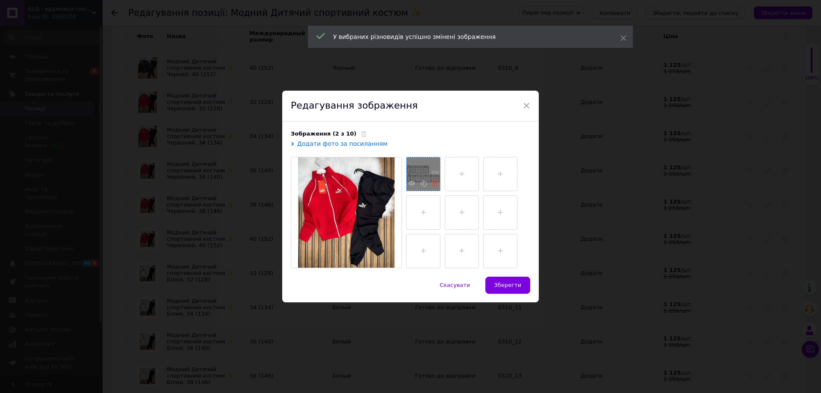
click at [434, 183] on icon at bounding box center [435, 183] width 6 height 6
click at [509, 278] on button "Зберегти" at bounding box center [507, 285] width 45 height 17
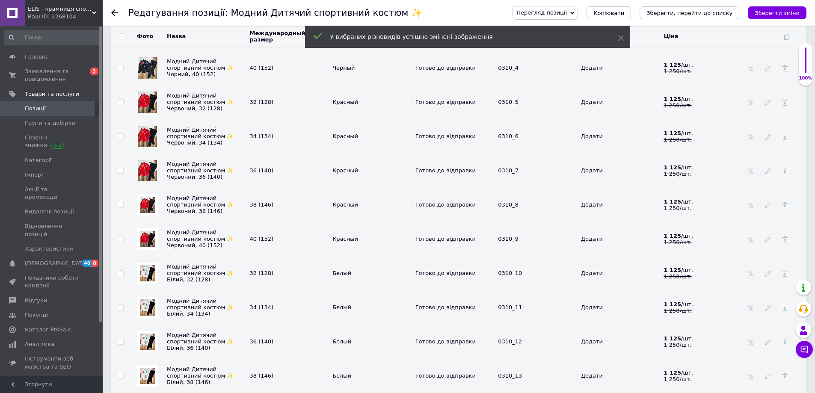
click at [151, 209] on img at bounding box center [147, 205] width 15 height 16
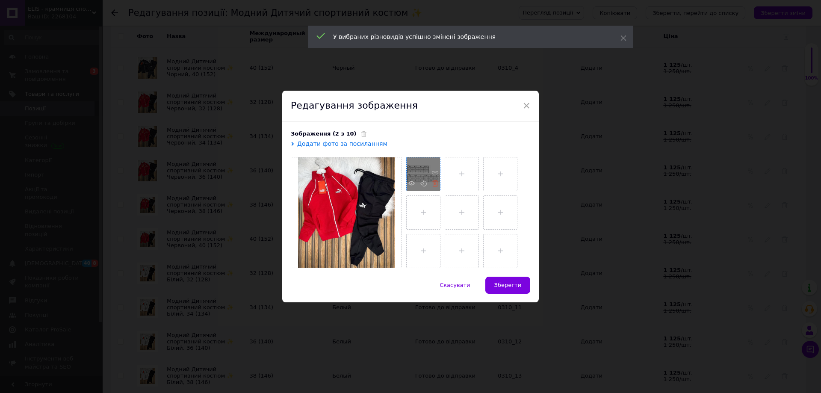
click at [434, 184] on icon at bounding box center [435, 183] width 6 height 6
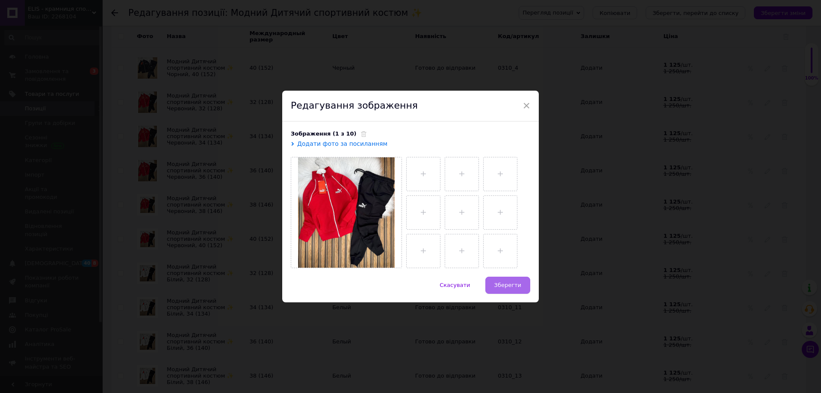
click at [517, 287] on span "Зберегти" at bounding box center [507, 285] width 27 height 6
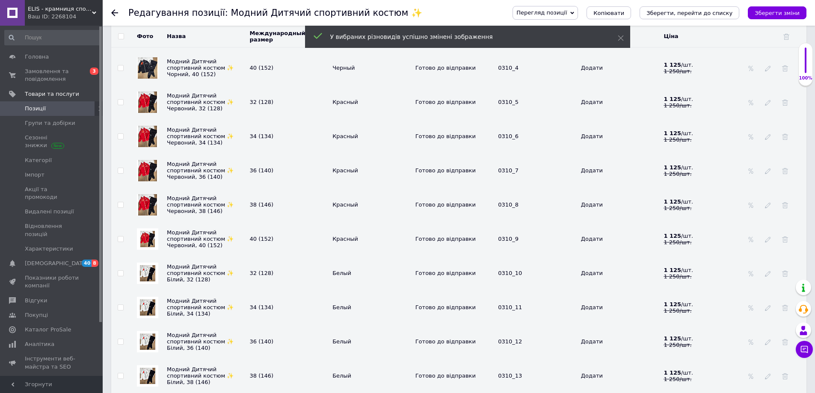
click at [146, 237] on img at bounding box center [147, 239] width 15 height 16
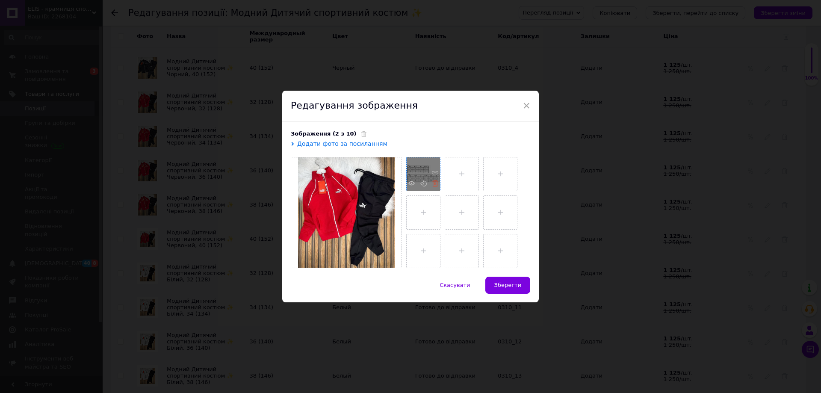
click at [434, 183] on use at bounding box center [435, 183] width 6 height 6
click at [507, 277] on button "Зберегти" at bounding box center [507, 285] width 45 height 17
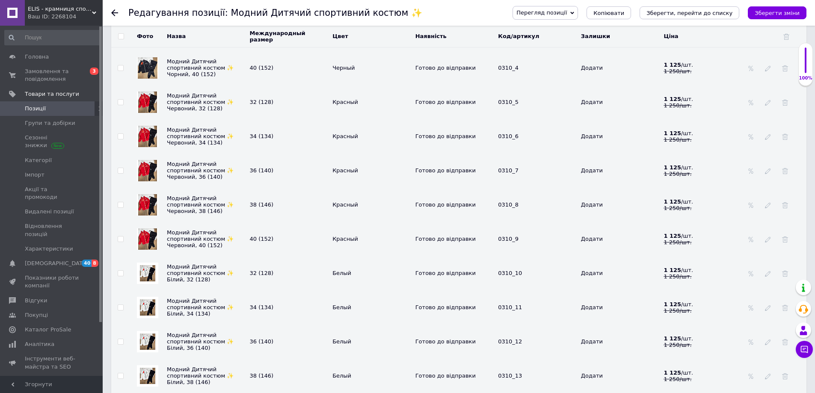
click at [147, 98] on img at bounding box center [147, 102] width 19 height 21
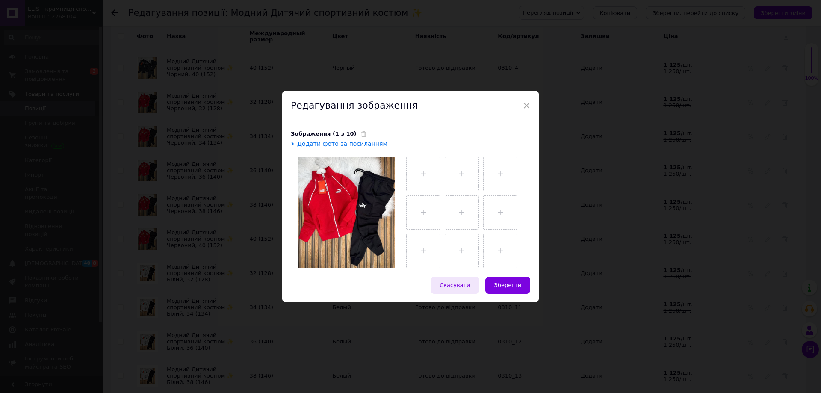
click at [467, 287] on span "Скасувати" at bounding box center [455, 285] width 30 height 6
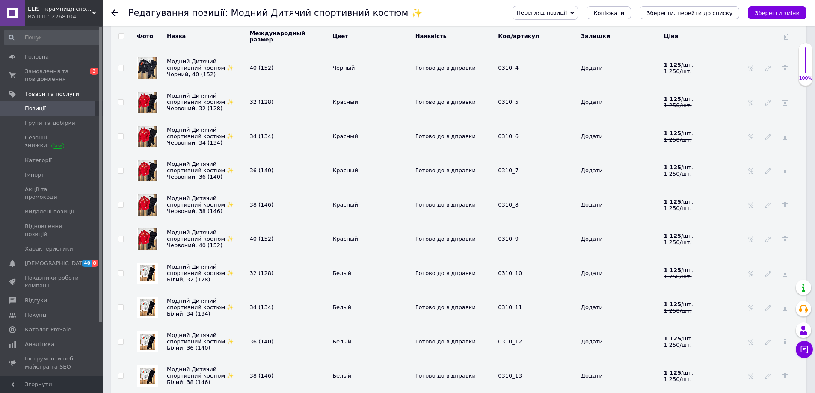
click at [146, 273] on img at bounding box center [147, 273] width 15 height 16
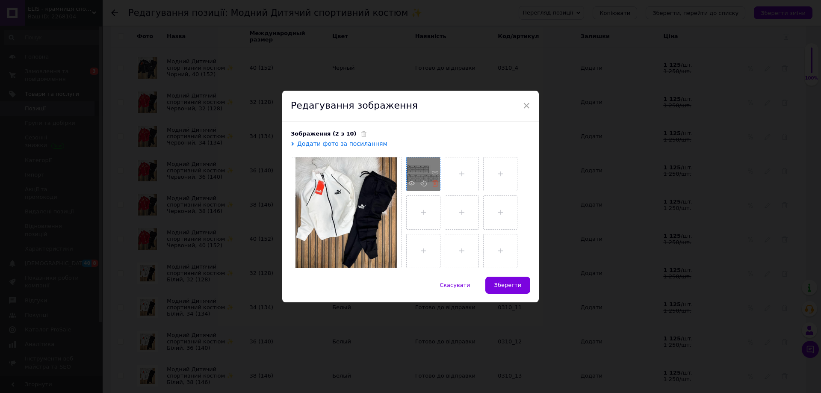
click at [434, 183] on icon at bounding box center [435, 183] width 6 height 6
click at [513, 288] on span "Зберегти" at bounding box center [507, 285] width 27 height 6
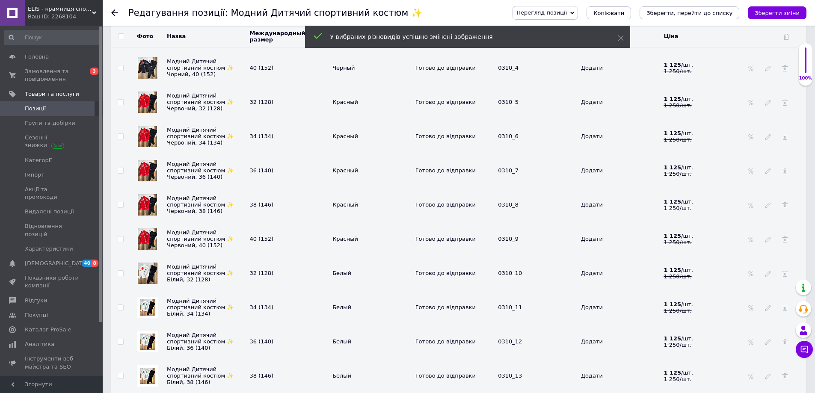
click at [153, 310] on img at bounding box center [147, 307] width 15 height 16
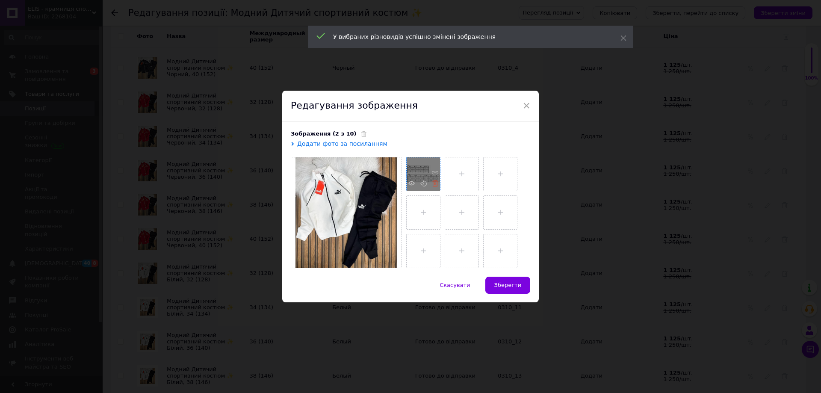
click at [433, 183] on icon at bounding box center [435, 183] width 6 height 6
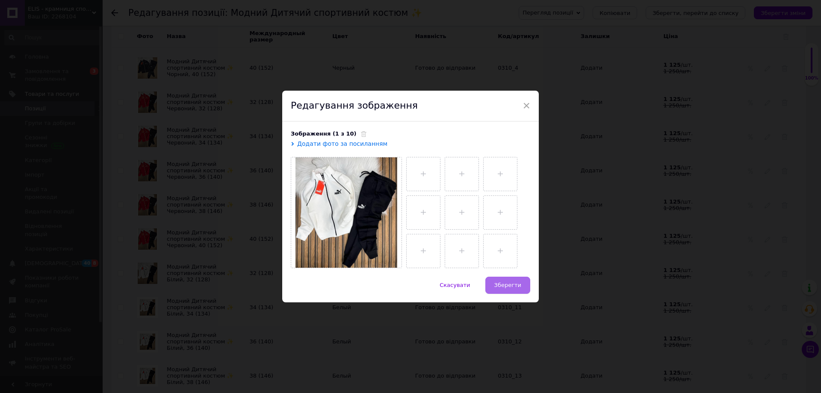
click at [507, 287] on span "Зберегти" at bounding box center [507, 285] width 27 height 6
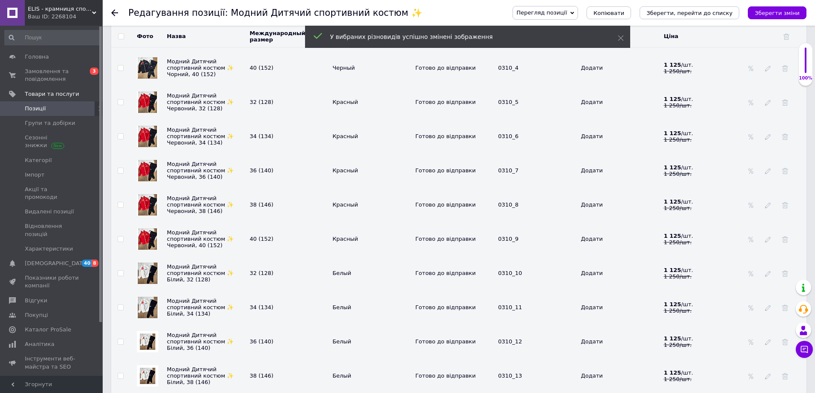
click at [151, 340] on img at bounding box center [147, 342] width 15 height 16
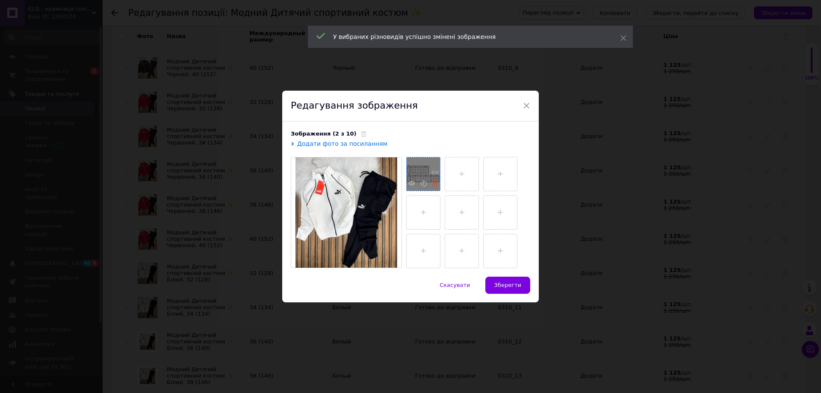
click at [434, 184] on icon at bounding box center [435, 183] width 6 height 6
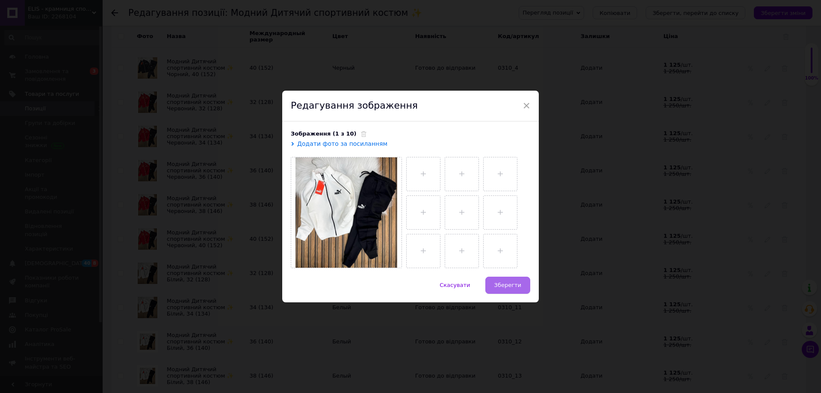
click at [508, 287] on span "Зберегти" at bounding box center [507, 285] width 27 height 6
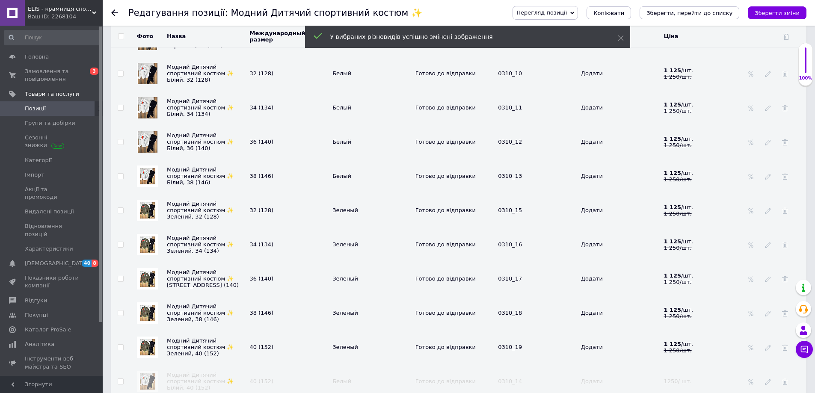
scroll to position [1582, 0]
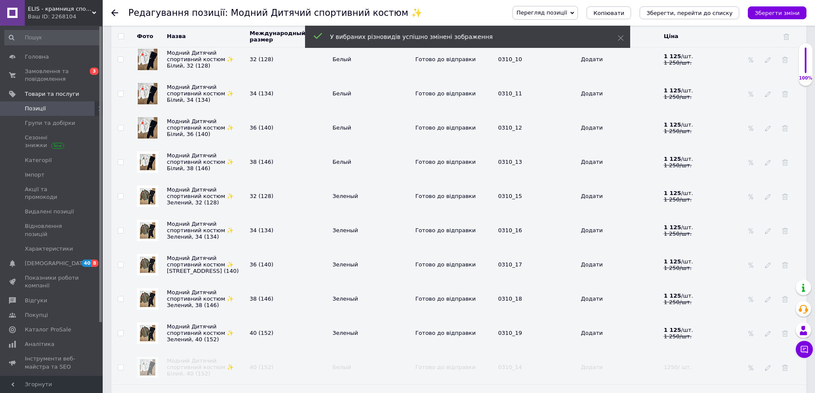
click at [144, 162] on img at bounding box center [147, 162] width 15 height 16
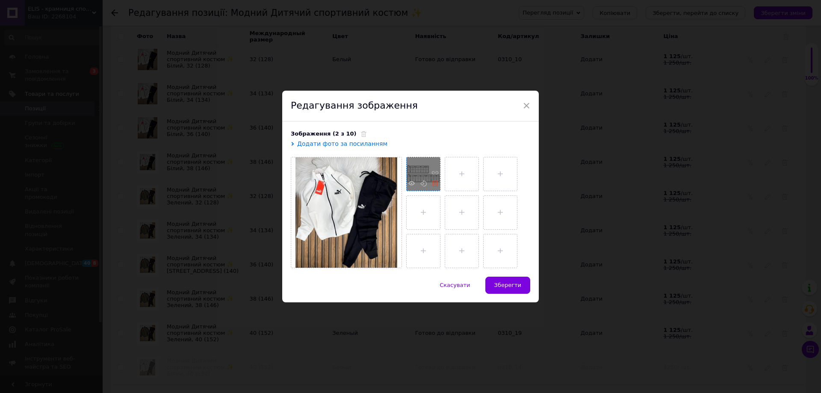
click at [432, 186] on icon at bounding box center [435, 183] width 6 height 6
click at [504, 286] on span "Зберегти" at bounding box center [507, 285] width 27 height 6
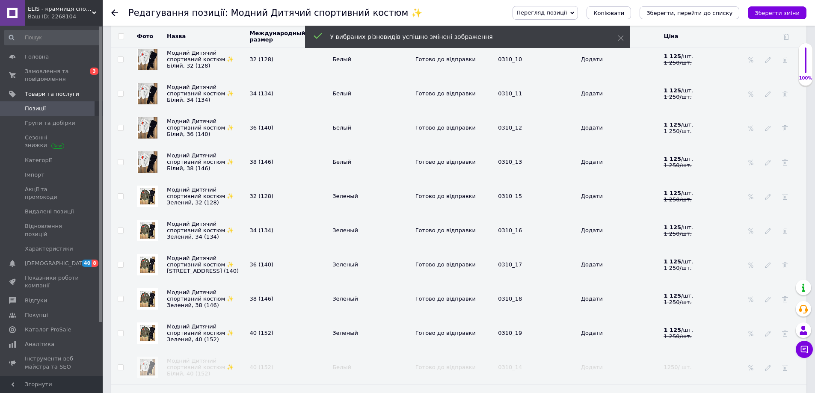
click at [139, 196] on div at bounding box center [147, 196] width 21 height 21
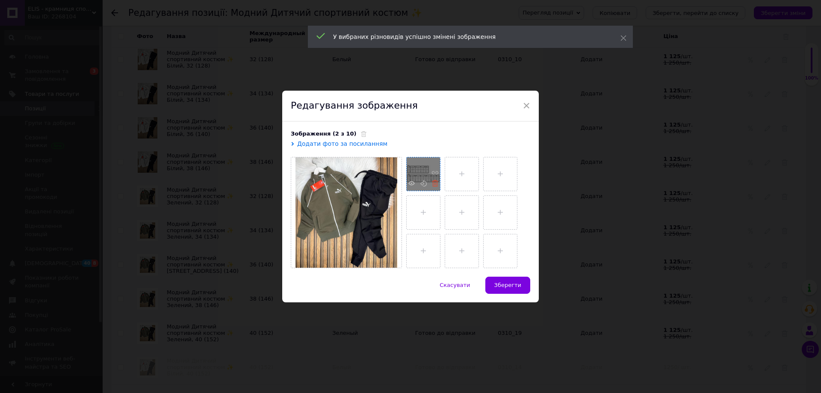
click at [433, 186] on icon at bounding box center [435, 183] width 6 height 6
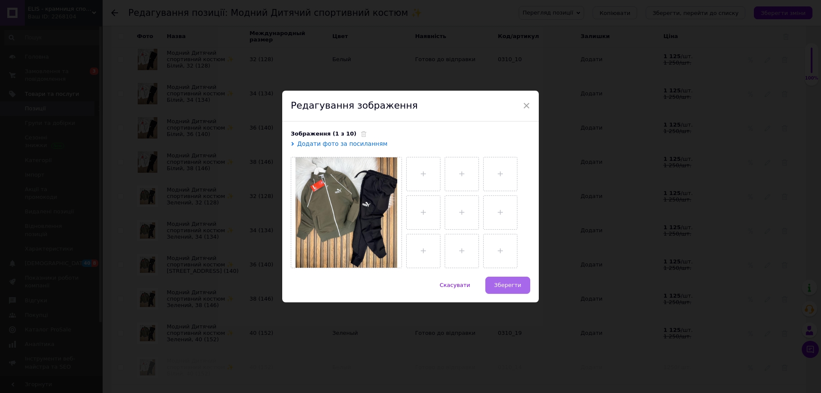
click at [508, 283] on span "Зберегти" at bounding box center [507, 285] width 27 height 6
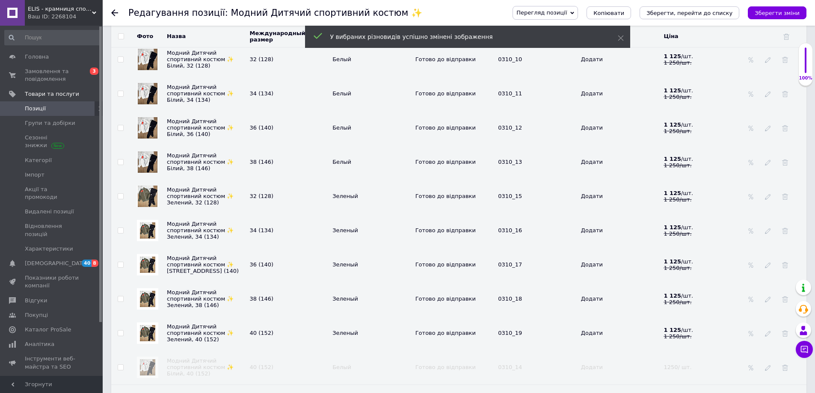
click at [151, 228] on img at bounding box center [147, 230] width 15 height 16
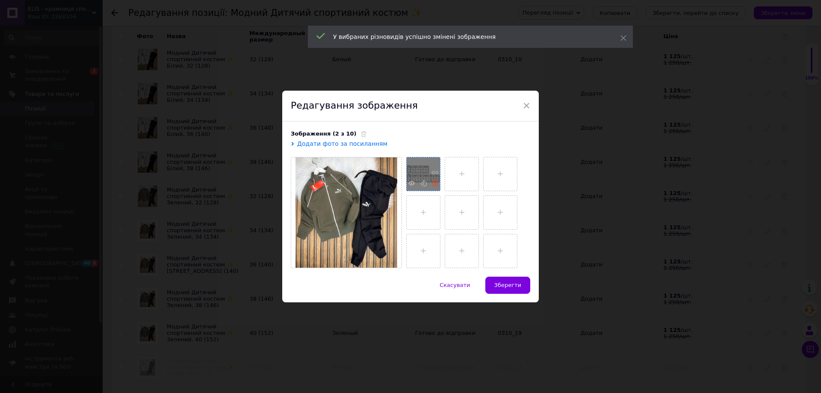
click at [434, 185] on icon at bounding box center [435, 183] width 6 height 6
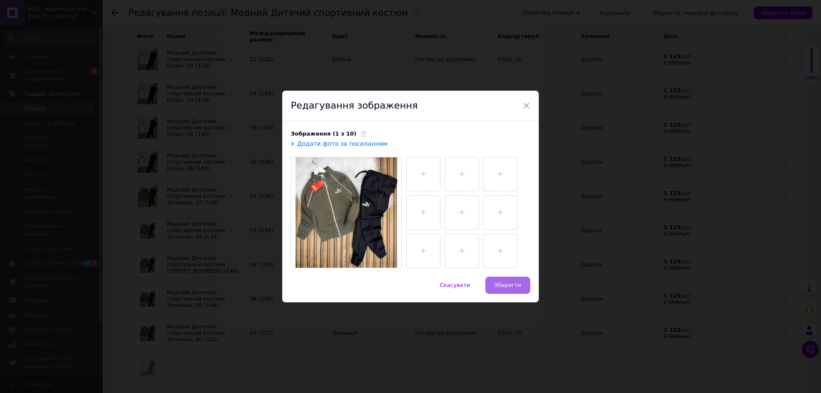
click at [511, 281] on button "Зберегти" at bounding box center [507, 285] width 45 height 17
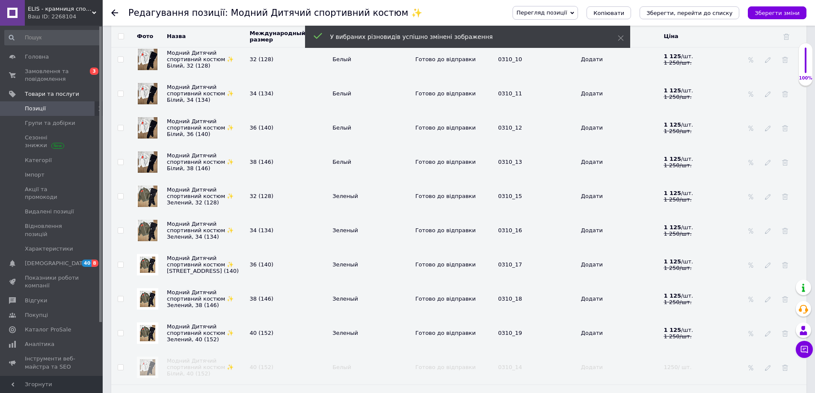
click at [144, 263] on img at bounding box center [147, 265] width 15 height 16
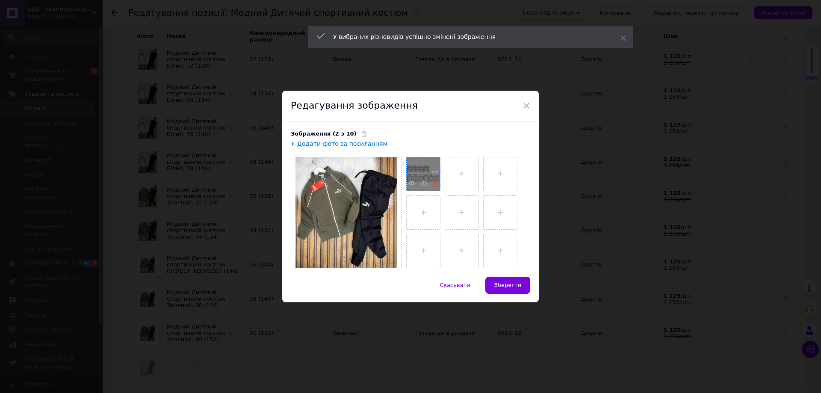
click at [432, 180] on icon at bounding box center [435, 183] width 6 height 6
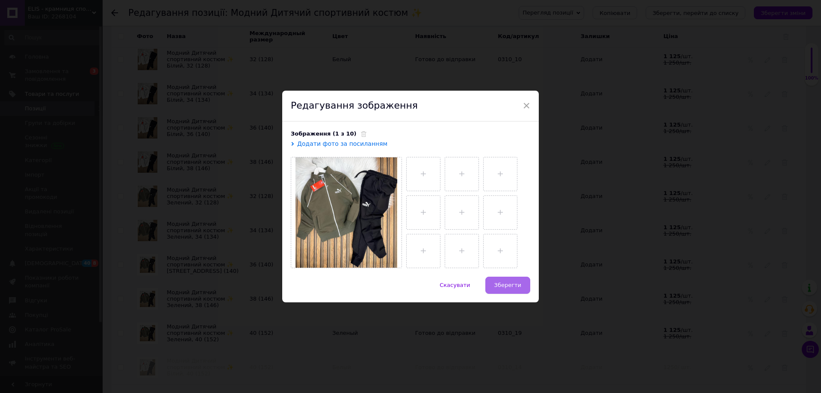
click at [505, 282] on span "Зберегти" at bounding box center [507, 285] width 27 height 6
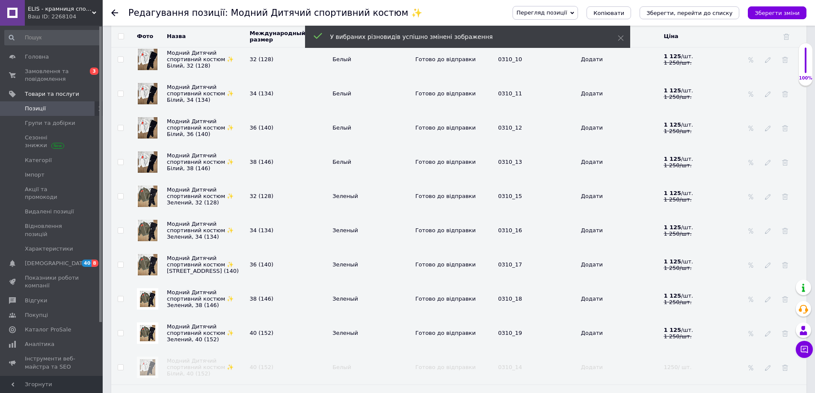
click at [151, 293] on img at bounding box center [147, 299] width 15 height 16
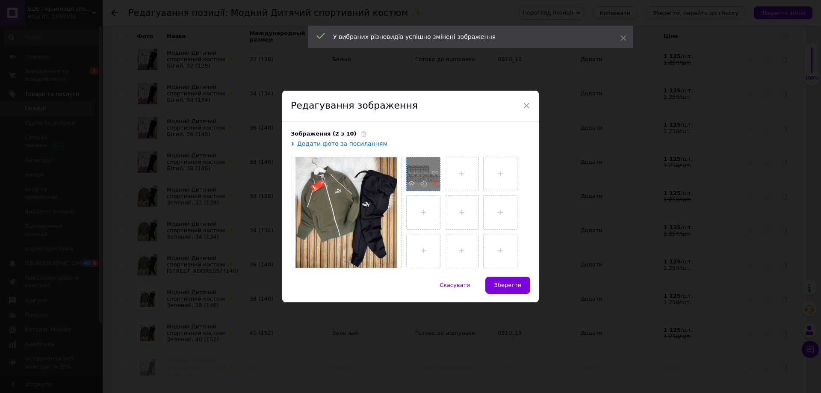
click at [434, 183] on icon at bounding box center [435, 183] width 6 height 6
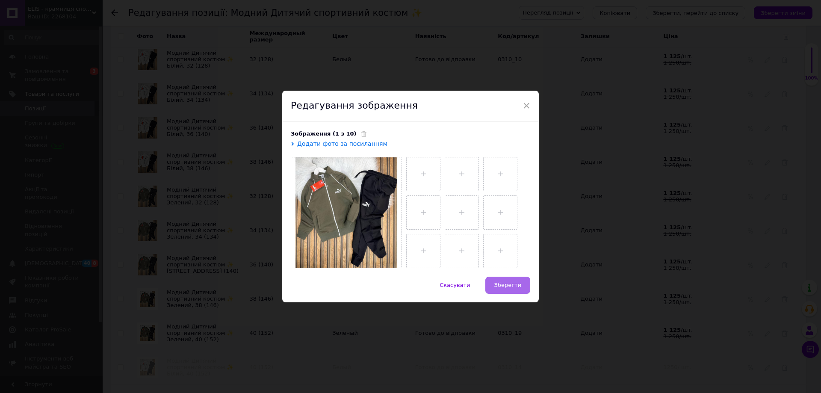
click at [509, 282] on span "Зберегти" at bounding box center [507, 285] width 27 height 6
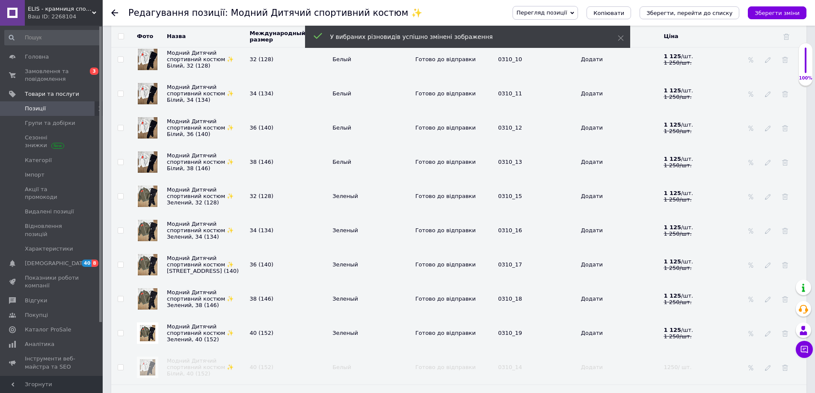
click at [148, 332] on img at bounding box center [147, 333] width 15 height 16
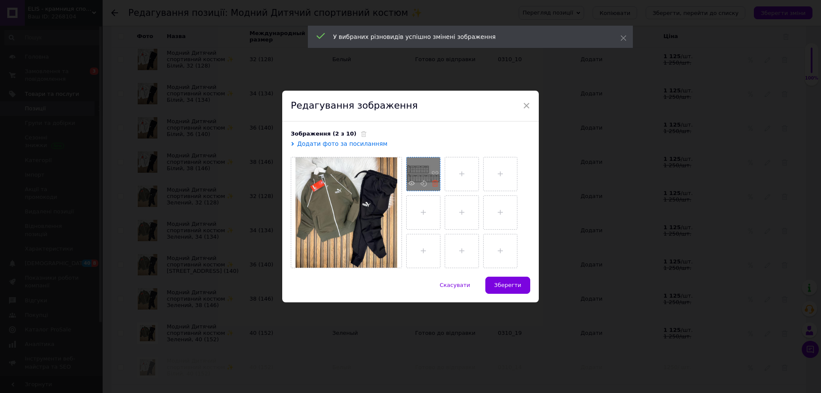
click at [433, 183] on icon at bounding box center [435, 183] width 6 height 6
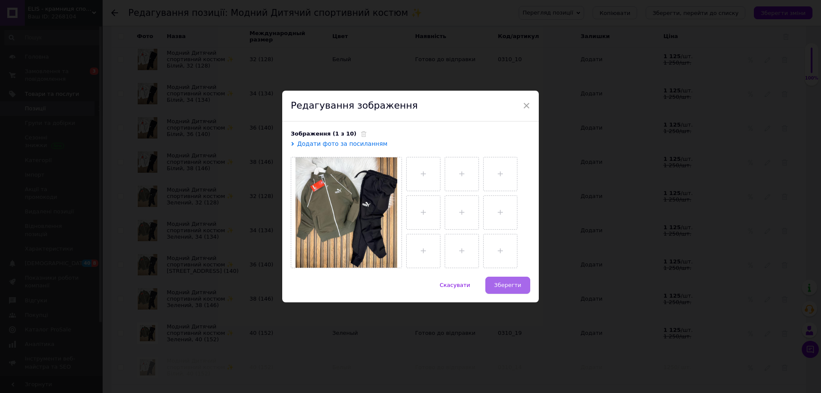
click at [508, 284] on span "Зберегти" at bounding box center [507, 285] width 27 height 6
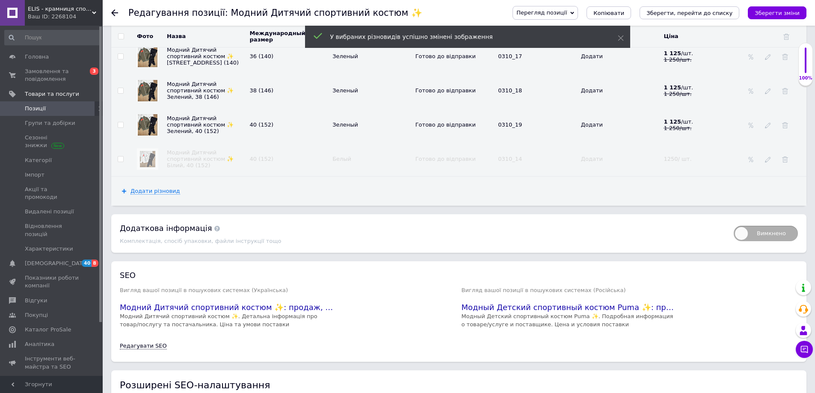
scroll to position [1796, 0]
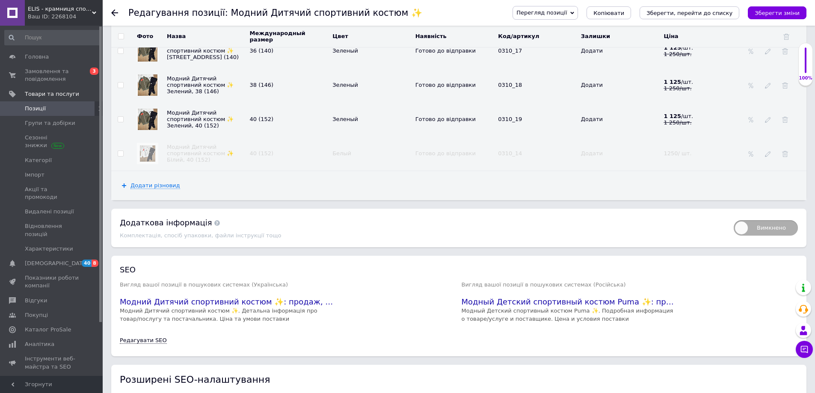
click at [148, 154] on img at bounding box center [147, 153] width 15 height 16
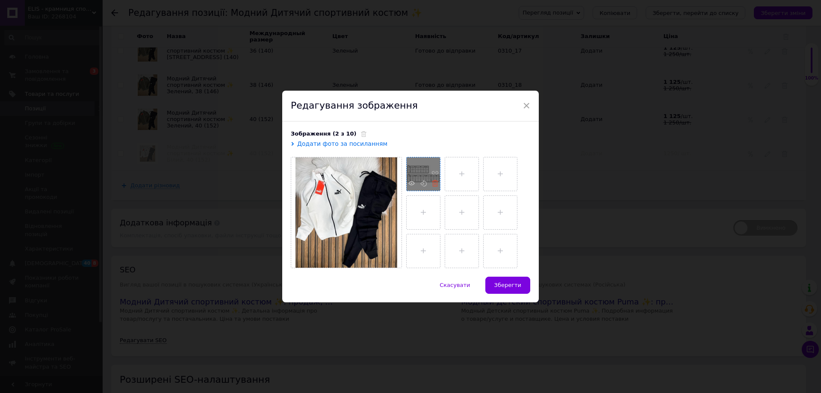
click at [434, 183] on use at bounding box center [435, 183] width 6 height 6
click at [506, 283] on span "Зберегти" at bounding box center [507, 285] width 27 height 6
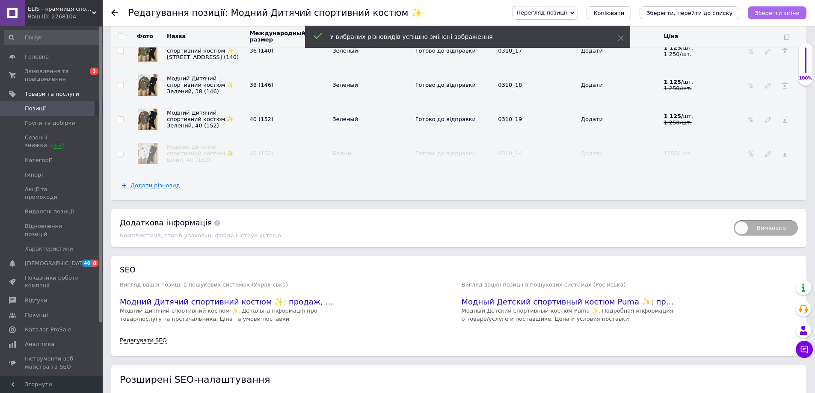
click at [771, 13] on icon "Зберегти зміни" at bounding box center [776, 13] width 45 height 6
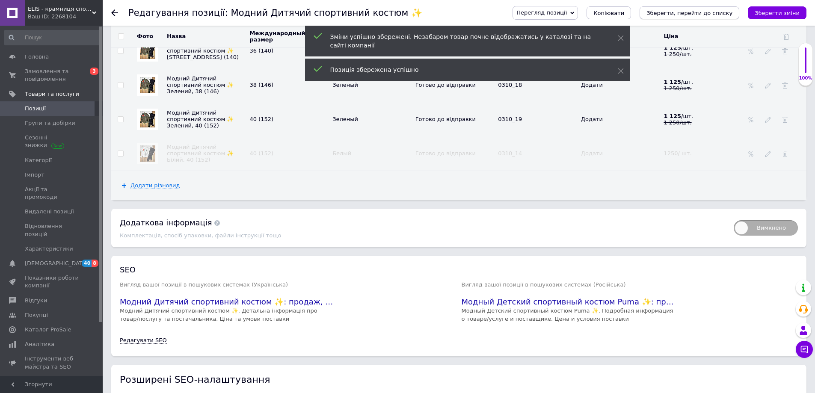
click at [705, 12] on icon "Зберегти, перейти до списку" at bounding box center [689, 13] width 86 height 6
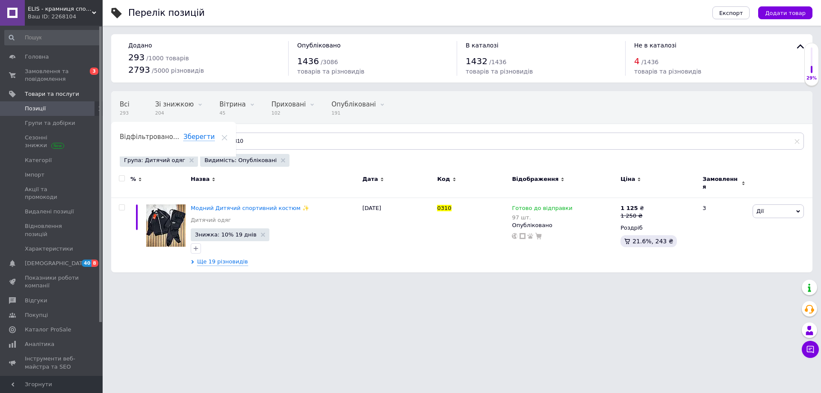
click at [122, 281] on html "ELIS - крамниця спортивного одягу Ваш ID: 2268104 Сайт ELIS - крамниця спортивн…" at bounding box center [410, 140] width 821 height 281
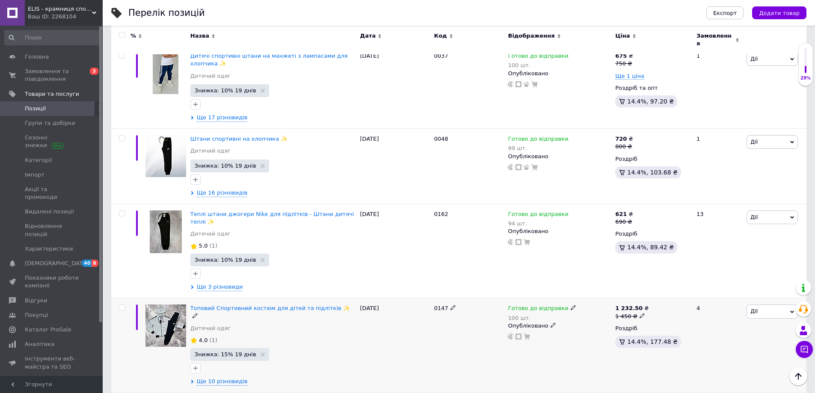
scroll to position [1449, 0]
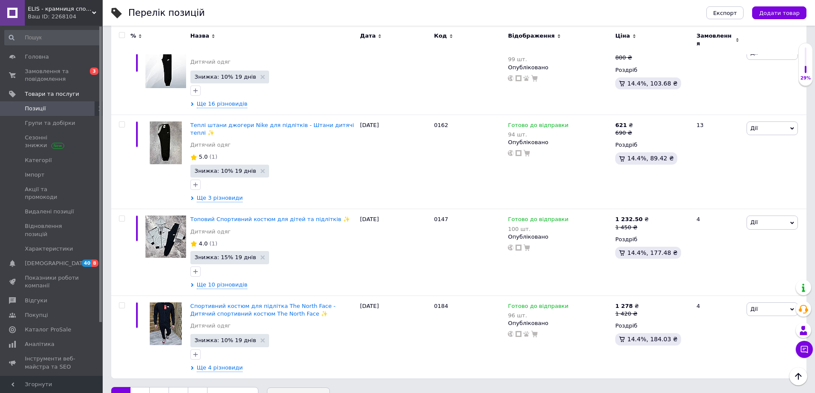
scroll to position [1483, 0]
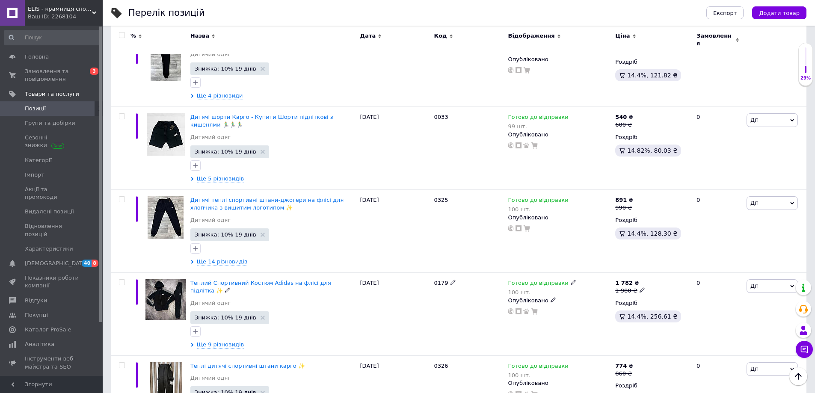
scroll to position [6671, 0]
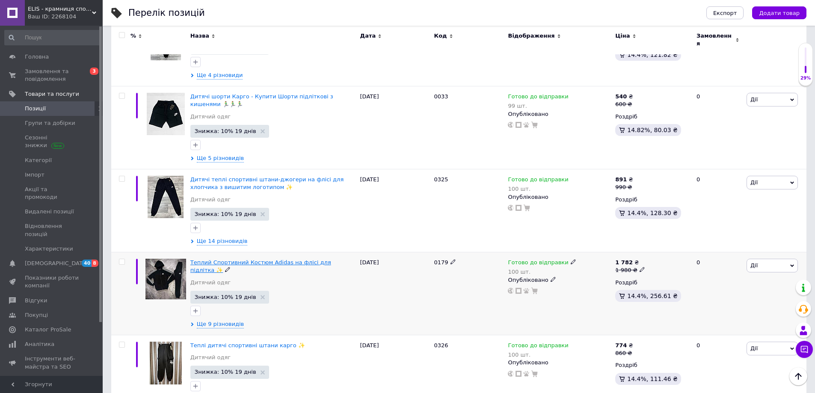
click at [249, 259] on span "Теплий Спортивний Костюм Adidas на флісі для підлітка ✨" at bounding box center [260, 266] width 141 height 14
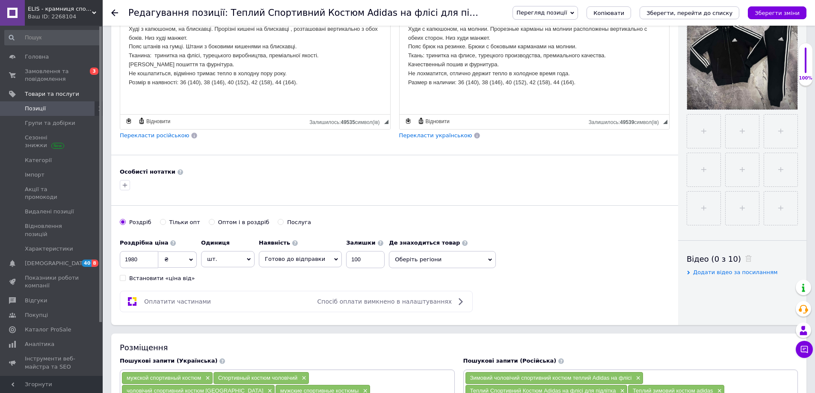
scroll to position [171, 0]
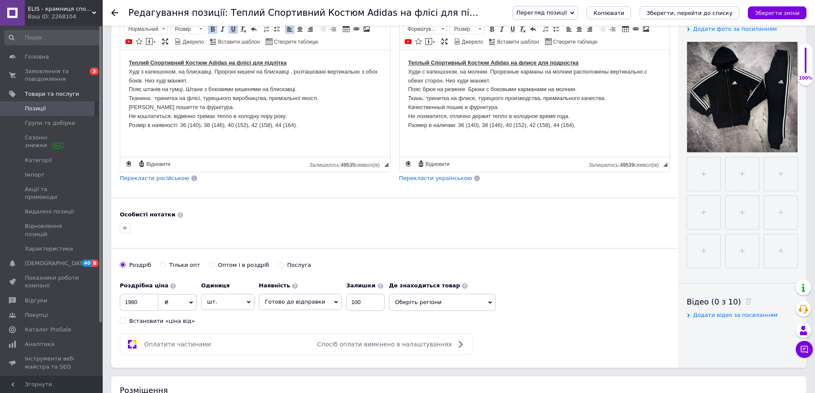
click at [315, 98] on p "Теплий Спортивний Костюм Adidas на флісі для підлітка Худі з капюшоном, на блис…" at bounding box center [255, 93] width 253 height 71
click at [604, 98] on p "Теплый Спортивный Костюм Adidas на флисе для подростка Худи с капюшоном, на мол…" at bounding box center [534, 93] width 253 height 71
click at [781, 10] on icon "Зберегти зміни" at bounding box center [776, 13] width 45 height 6
click at [231, 231] on div at bounding box center [394, 228] width 553 height 14
click at [700, 14] on icon "Зберегти, перейти до списку" at bounding box center [689, 13] width 86 height 6
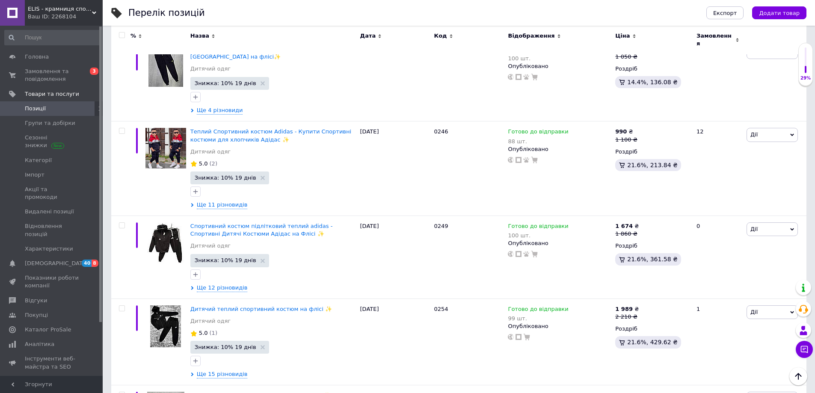
scroll to position [3892, 0]
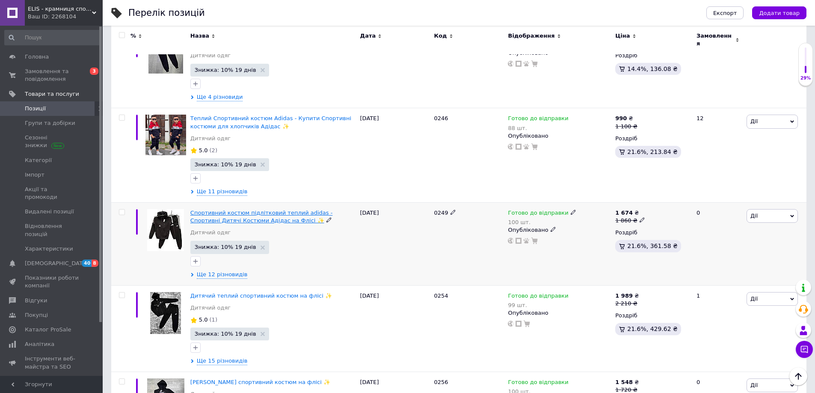
click at [243, 210] on span "Спортивний костюм підлітковий теплий adidas - Спортивні Дитячі Костюми Адідас н…" at bounding box center [261, 217] width 142 height 14
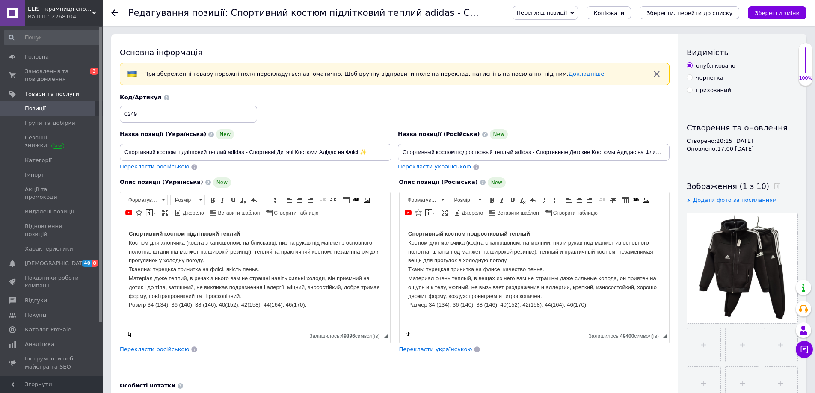
click at [381, 107] on div "Код/Артикул 0249" at bounding box center [395, 108] width 556 height 35
click at [344, 107] on div "Код/Артикул 0249" at bounding box center [395, 108] width 556 height 35
click at [351, 110] on div "Код/Артикул 0249" at bounding box center [395, 108] width 556 height 35
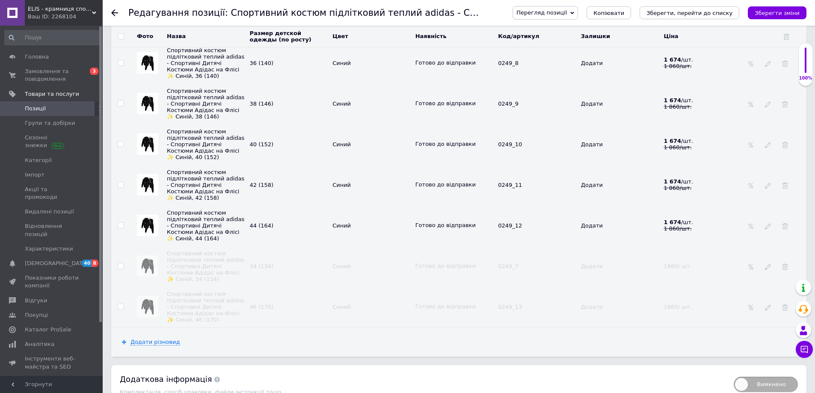
scroll to position [1497, 0]
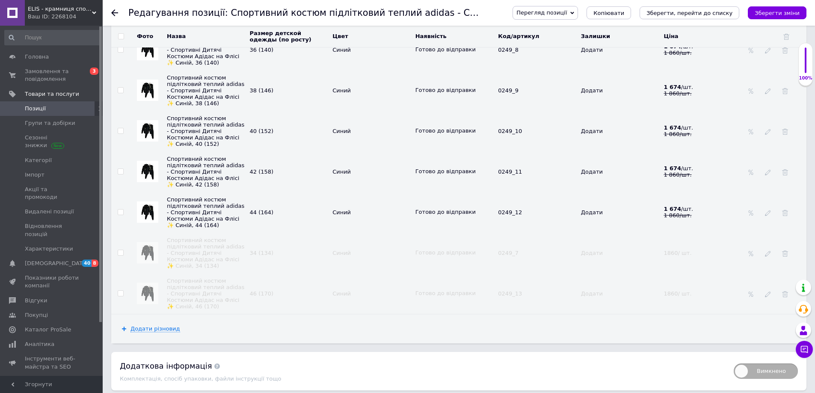
click at [229, 104] on td "Спортивний костюм підлітковий теплий adidas - Спортивні Дитячі Костюми Адідас н…" at bounding box center [206, 90] width 83 height 41
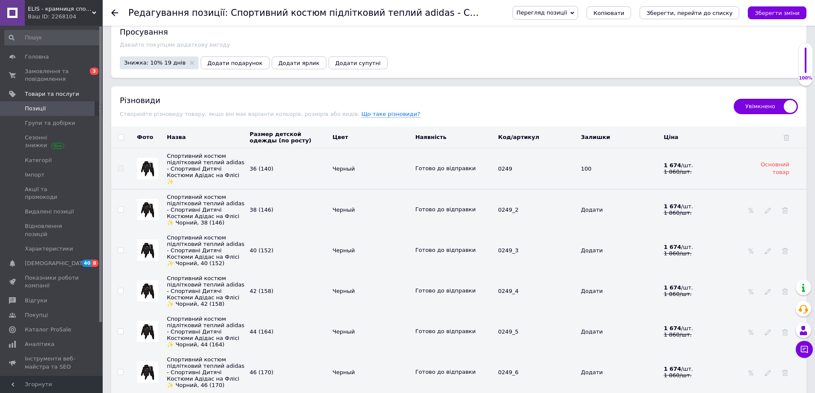
scroll to position [1368, 0]
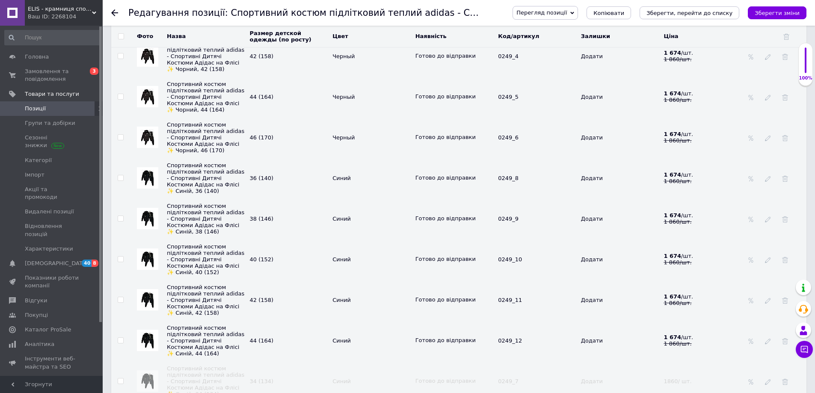
click at [127, 117] on td at bounding box center [120, 97] width 19 height 41
click at [114, 18] on div at bounding box center [119, 13] width 17 height 26
click at [112, 12] on icon at bounding box center [114, 12] width 7 height 7
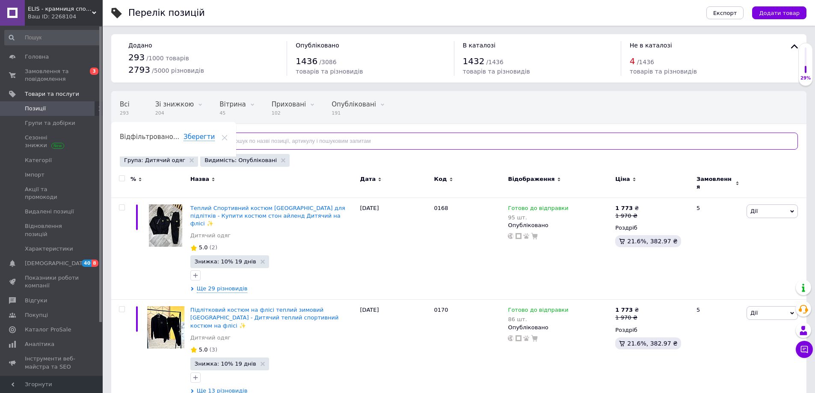
click at [221, 139] on input "text" at bounding box center [507, 141] width 582 height 17
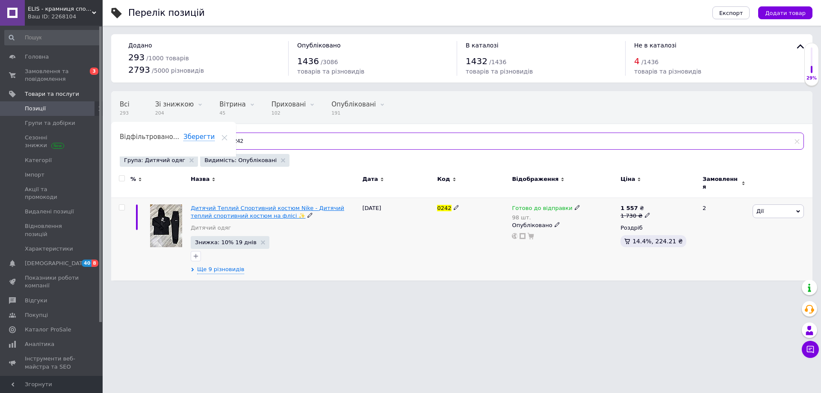
type input "0242"
click at [240, 205] on span "Дитячий Теплий Спортивний костюм Nike - Дитячий теплий спортивний костюм на флі…" at bounding box center [268, 212] width 154 height 14
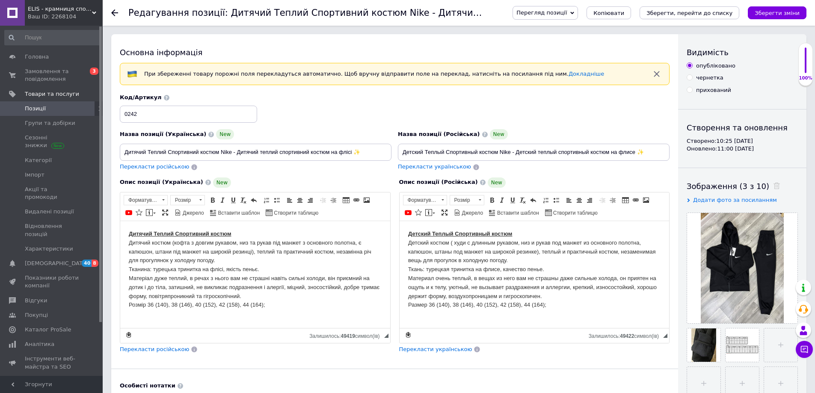
click at [211, 318] on html "Дитячий Теплий Спортивний костюм Дитячий костюм (кофта з довгим рукавом, низ та…" at bounding box center [255, 269] width 270 height 97
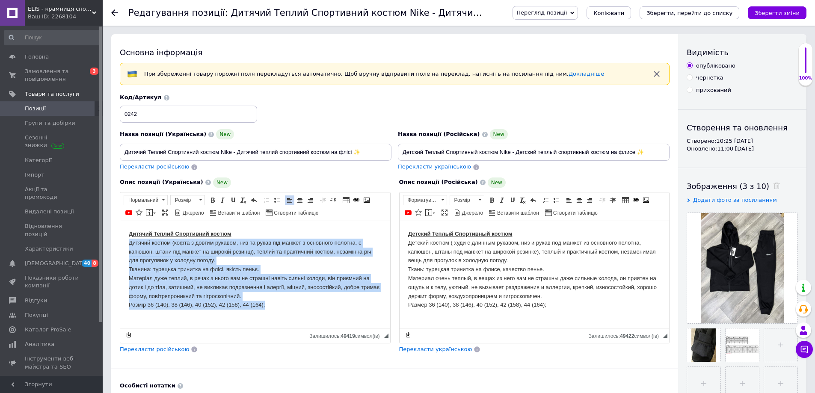
drag, startPoint x: 127, startPoint y: 243, endPoint x: 279, endPoint y: 313, distance: 167.4
click at [279, 313] on html "Дитячий Теплий Спортивний костюм Дитячий костюм (кофта з довгим рукавом, низ та…" at bounding box center [255, 269] width 270 height 97
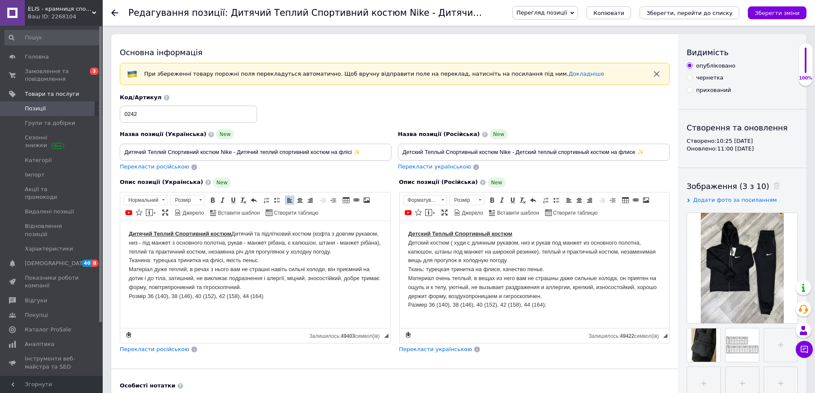
click at [231, 235] on strong "Дитячий Теплий Спортивний костюм" at bounding box center [180, 233] width 103 height 6
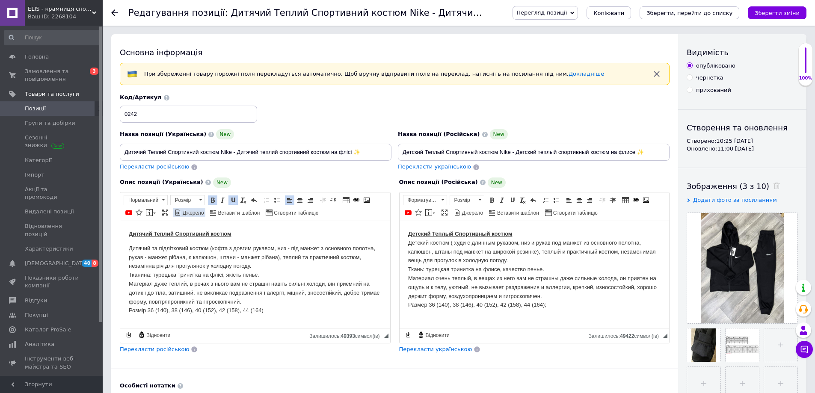
click at [180, 213] on span at bounding box center [177, 212] width 7 height 7
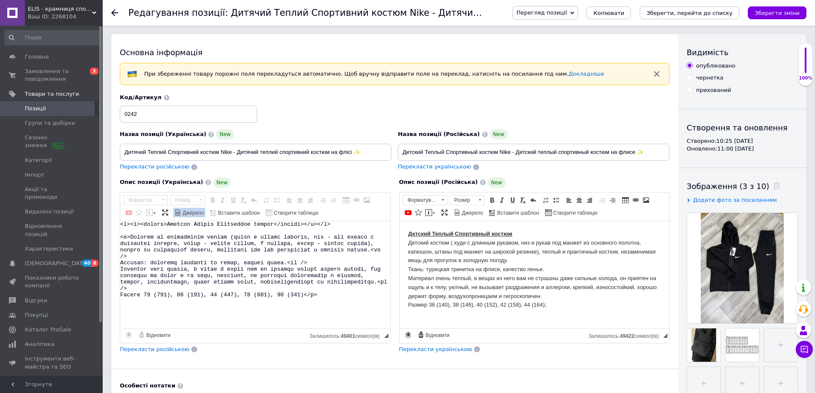
drag, startPoint x: 324, startPoint y: 225, endPoint x: 23, endPoint y: 37, distance: 354.7
click at [324, 225] on textarea "Редактор, 61CBDE1D-4001-4D89-A938-44F32AF19AB9" at bounding box center [255, 274] width 270 height 107
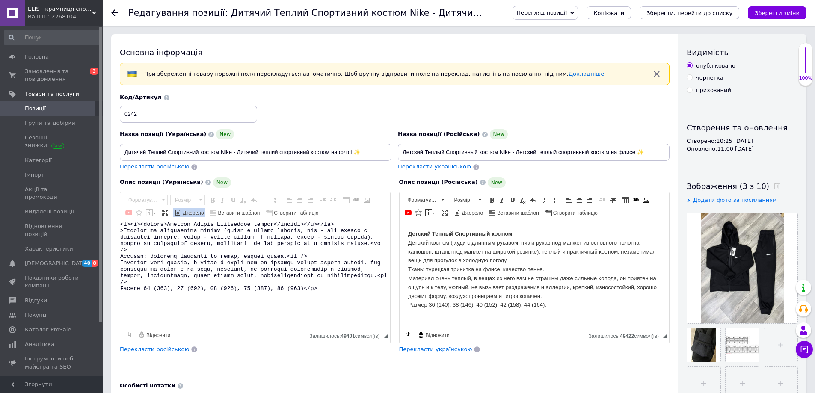
type textarea "<l><i><dolors>Ametcon Adipis Elitseddoe tempor</incidi></u></la> Etdolor ma ali…"
click at [188, 209] on link "Джерело" at bounding box center [189, 212] width 32 height 9
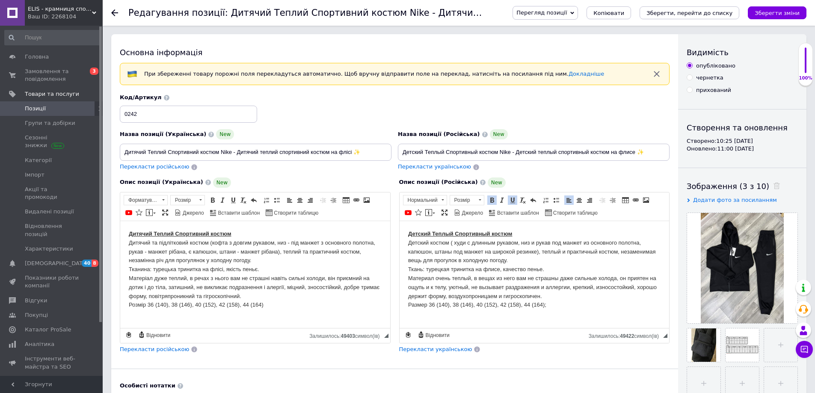
click at [429, 244] on p "Детский Теплый Cпортивный костюм Детский костюм ( худи с длинным рукавом, низ и…" at bounding box center [534, 269] width 253 height 80
click at [782, 13] on icon "Зберегти зміни" at bounding box center [776, 13] width 45 height 6
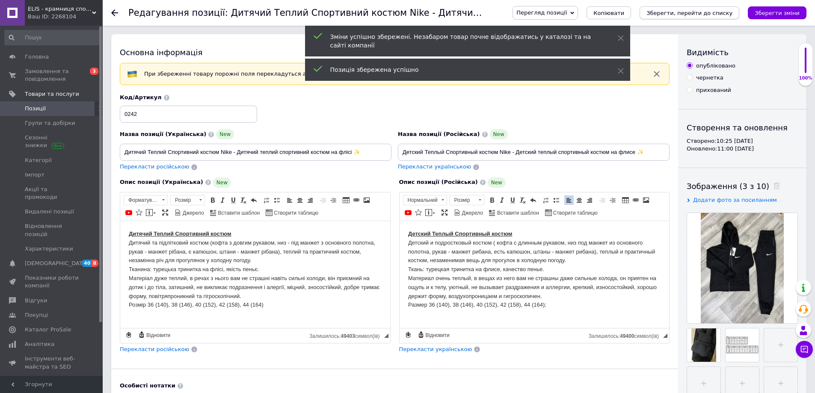
click at [682, 15] on icon "Зберегти, перейти до списку" at bounding box center [689, 13] width 86 height 6
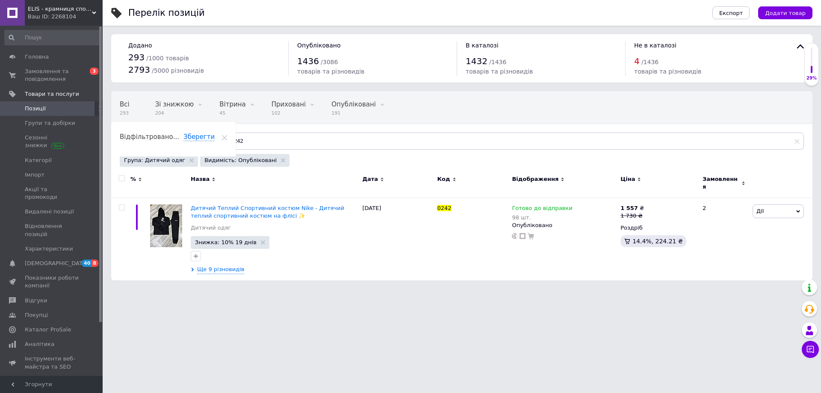
click at [163, 289] on html "ELIS - крамниця спортивного одягу Ваш ID: 2268104 Сайт ELIS - крамниця спортивн…" at bounding box center [410, 144] width 821 height 289
drag, startPoint x: 224, startPoint y: 139, endPoint x: 288, endPoint y: 157, distance: 66.6
click at [288, 157] on div "Всі 293 Зі знижкою 204 Видалити Редагувати Вітрина 45 Видалити Редагувати Прихо…" at bounding box center [461, 130] width 701 height 78
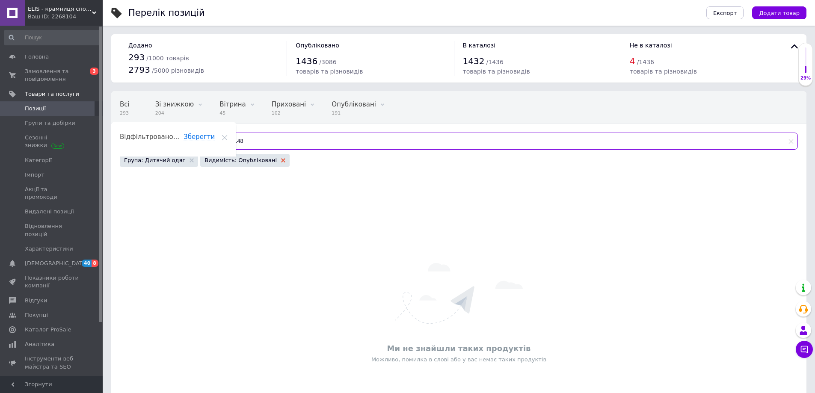
type input "0148"
click at [281, 160] on icon at bounding box center [283, 160] width 4 height 4
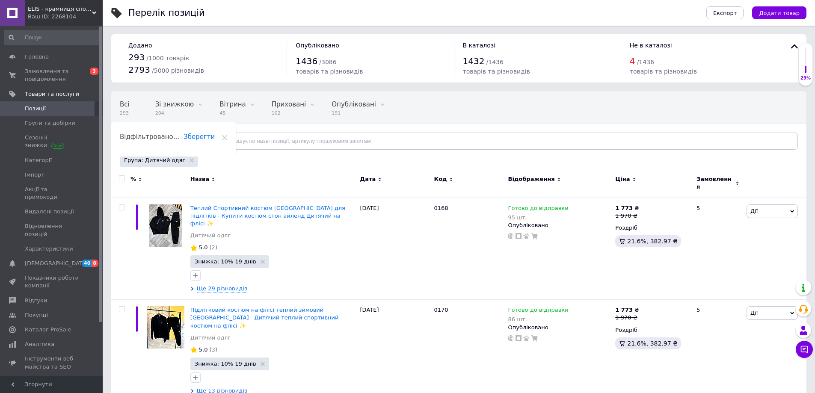
click at [189, 160] on use at bounding box center [191, 160] width 4 height 4
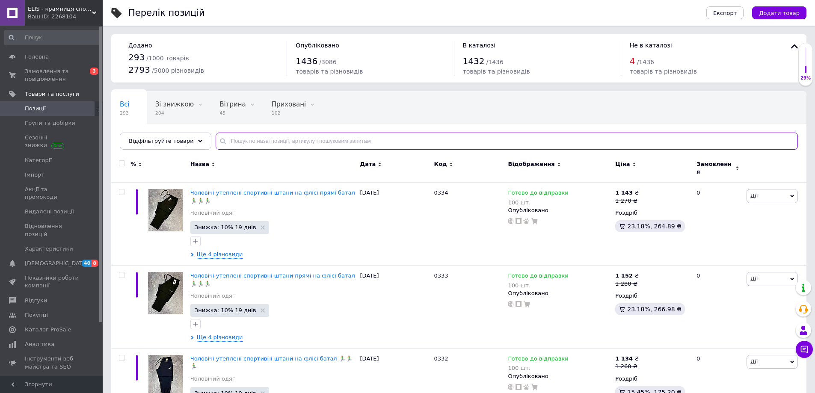
click at [225, 146] on input "text" at bounding box center [507, 141] width 582 height 17
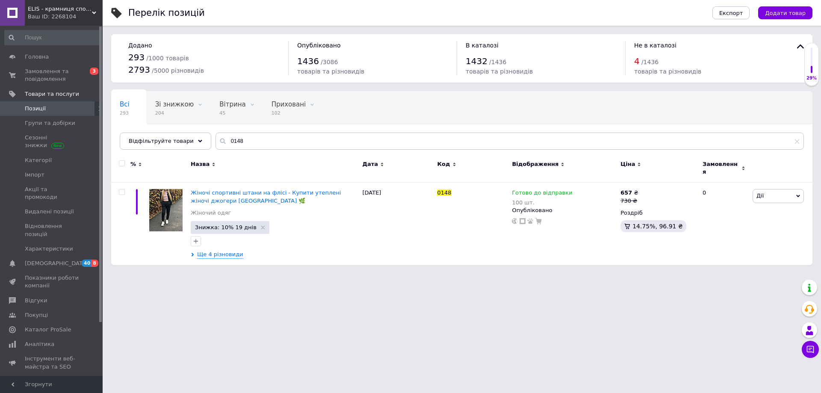
click at [207, 274] on html "ELIS - крамниця спортивного одягу Ваш ID: 2268104 Сайт ELIS - крамниця спортивн…" at bounding box center [410, 137] width 821 height 274
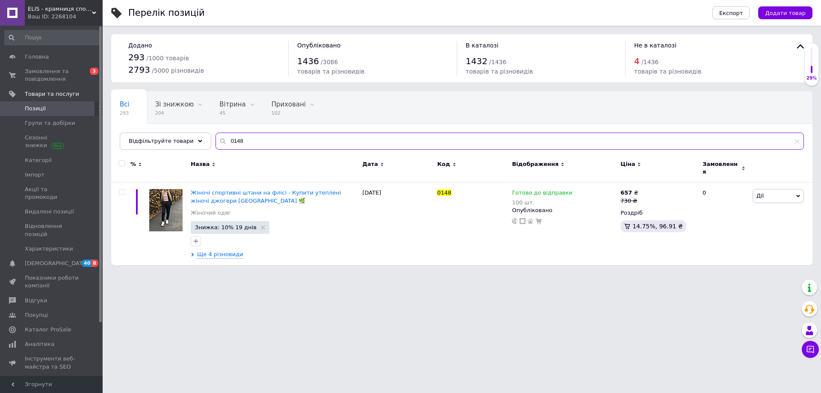
drag, startPoint x: 222, startPoint y: 141, endPoint x: 290, endPoint y: 140, distance: 67.1
click at [290, 140] on input "0148" at bounding box center [510, 141] width 588 height 17
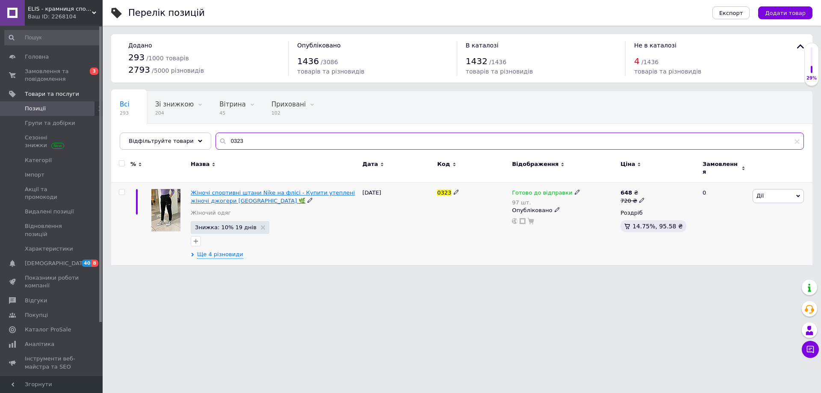
type input "0323"
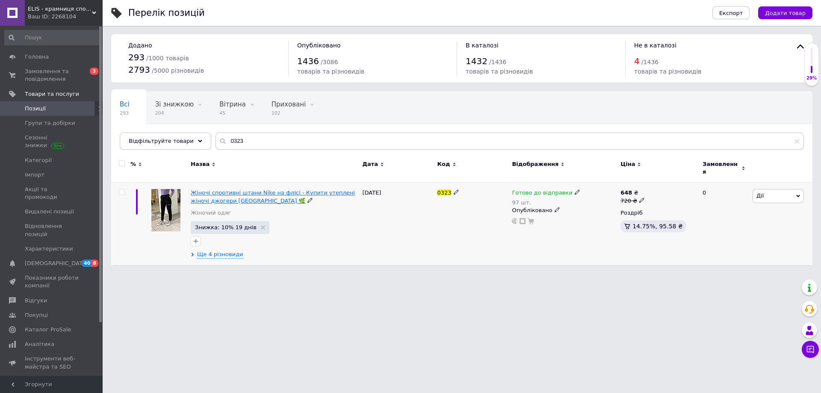
click at [269, 189] on span "Жіночі спортивні штани Nike на флісі - Купити утеплені жіночі джогери [GEOGRAPH…" at bounding box center [273, 196] width 164 height 14
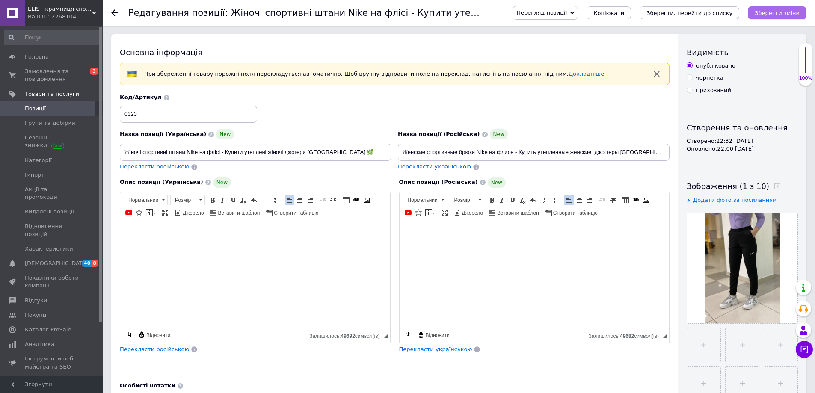
click at [786, 15] on icon "Зберегти зміни" at bounding box center [776, 13] width 45 height 6
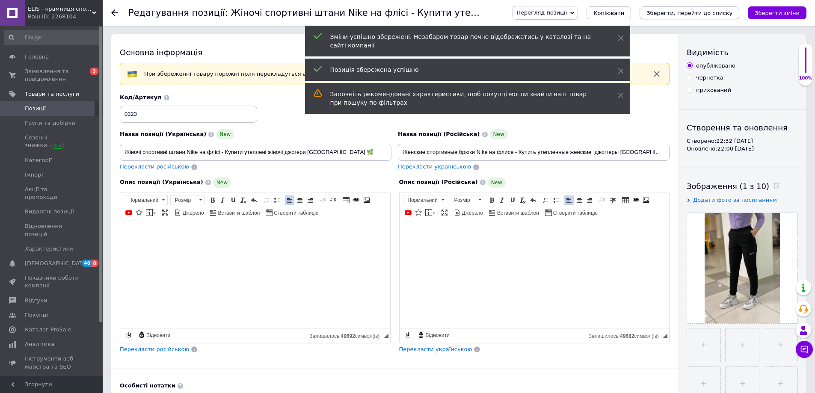
click at [692, 13] on icon "Зберегти, перейти до списку" at bounding box center [689, 13] width 86 height 6
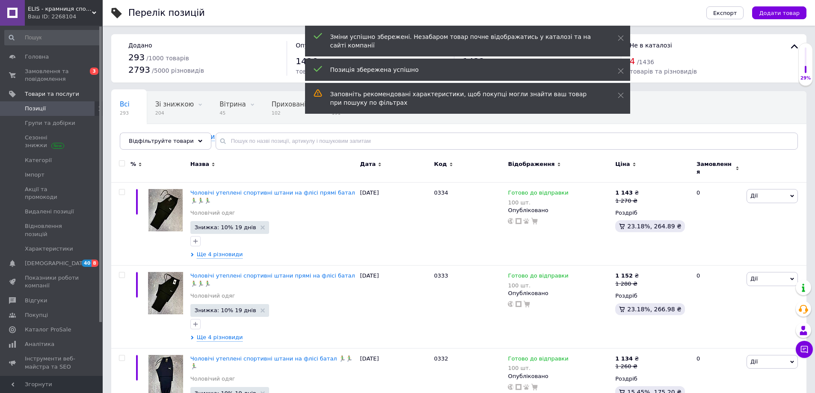
type input "0148"
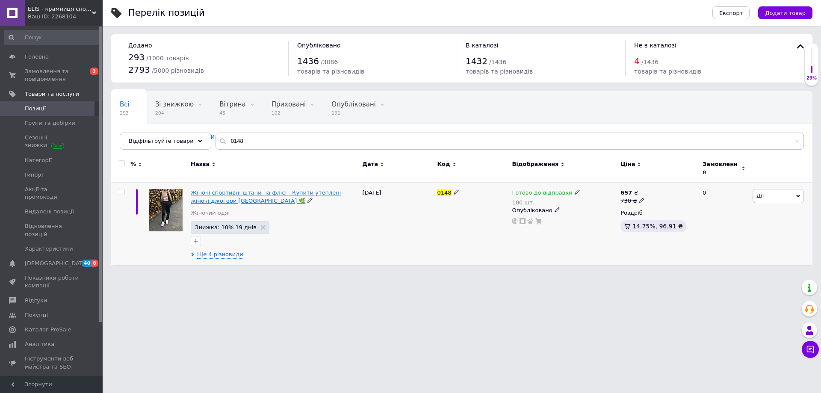
click at [233, 193] on span "Жіночі спортивні штани на флісі - Купити утеплені жіночі джогери [GEOGRAPHIC_DA…" at bounding box center [266, 196] width 150 height 14
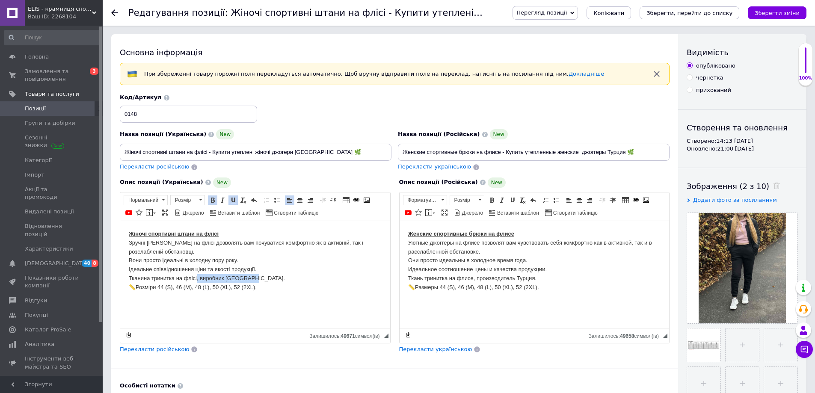
drag, startPoint x: 197, startPoint y: 278, endPoint x: 252, endPoint y: 278, distance: 54.7
click at [252, 278] on p "Жіночі спортивні штани на флісі Зручні [PERSON_NAME] на флісі дозволять вам поч…" at bounding box center [255, 260] width 253 height 62
drag, startPoint x: 473, startPoint y: 279, endPoint x: 533, endPoint y: 278, distance: 60.3
click at [533, 278] on p "Женские спортивные брюки на флисе Уютные джоггеры на флисе позволят вам чувство…" at bounding box center [534, 260] width 253 height 62
click at [776, 11] on icon "Зберегти зміни" at bounding box center [776, 13] width 45 height 6
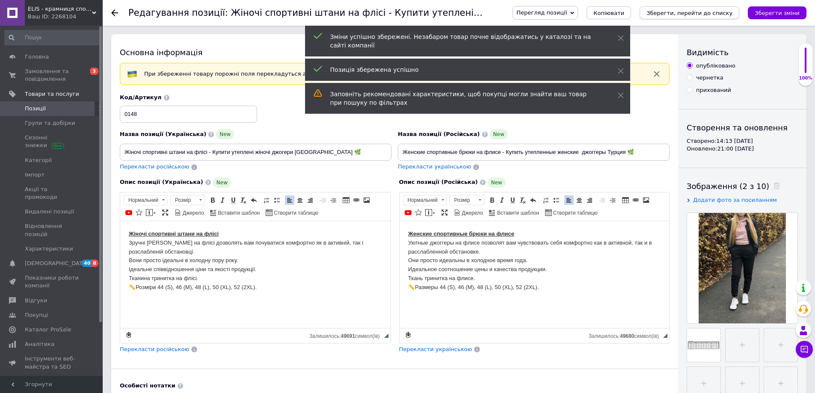
click at [704, 11] on icon "Зберегти, перейти до списку" at bounding box center [689, 13] width 86 height 6
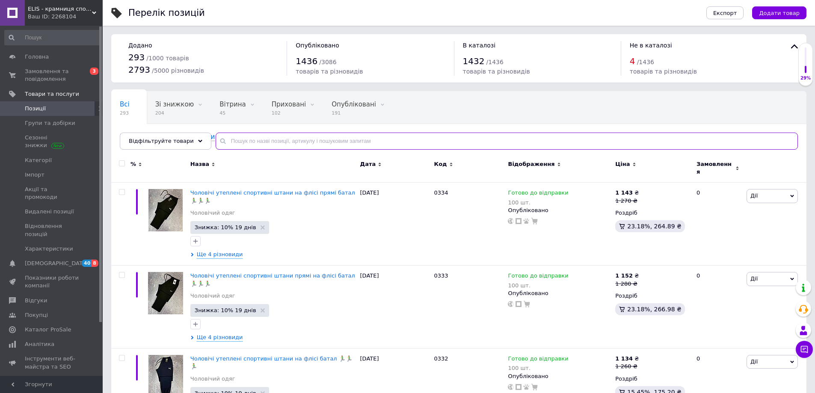
click at [235, 136] on input "text" at bounding box center [507, 141] width 582 height 17
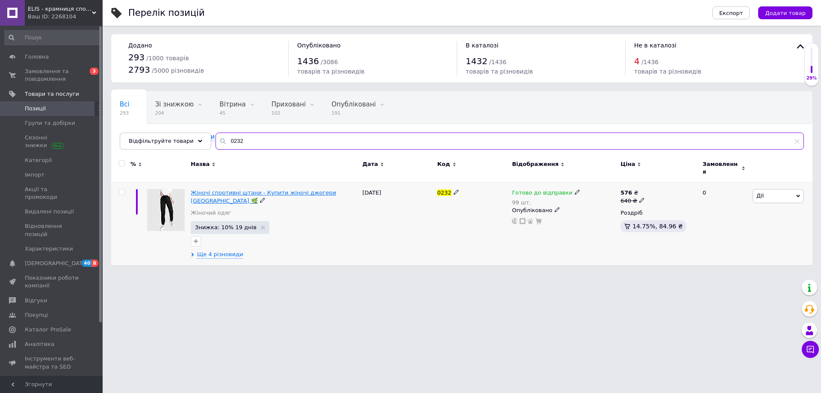
type input "0232"
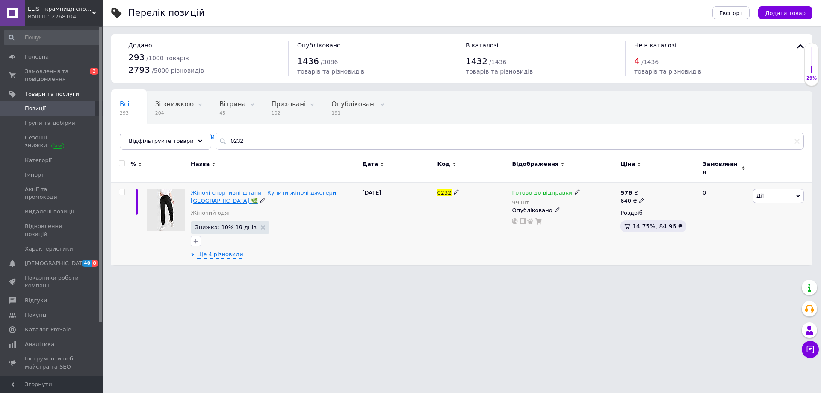
click at [235, 189] on span "Жіночі спортивні штани - Купити жіночі джогери [GEOGRAPHIC_DATA] 🌿" at bounding box center [263, 196] width 145 height 14
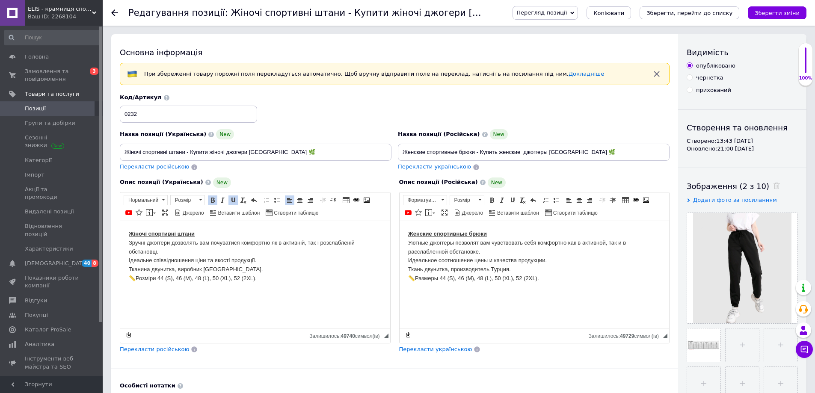
click at [174, 269] on p "Жіночі спортивні штани Зручні джоггери дозволять вам почуватися комфортно як в …" at bounding box center [255, 255] width 253 height 53
drag, startPoint x: 175, startPoint y: 269, endPoint x: 230, endPoint y: 270, distance: 55.2
click at [230, 270] on p "Жіночі спортивні штани Зручні джоггери дозволять вам почуватися комфортно як в …" at bounding box center [255, 255] width 253 height 53
drag, startPoint x: 447, startPoint y: 269, endPoint x: 508, endPoint y: 267, distance: 60.8
click at [508, 267] on p "Женские спортивные брюки Уютные джоггеры позволят вам чувствовать себя комфортн…" at bounding box center [534, 255] width 253 height 53
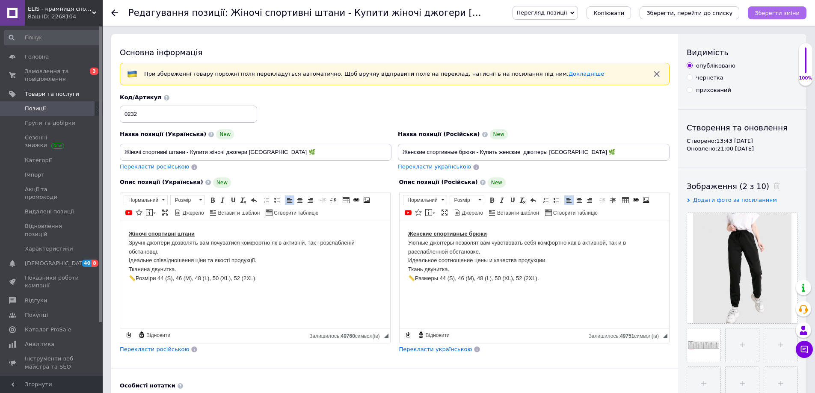
click at [792, 10] on icon "Зберегти зміни" at bounding box center [776, 13] width 45 height 6
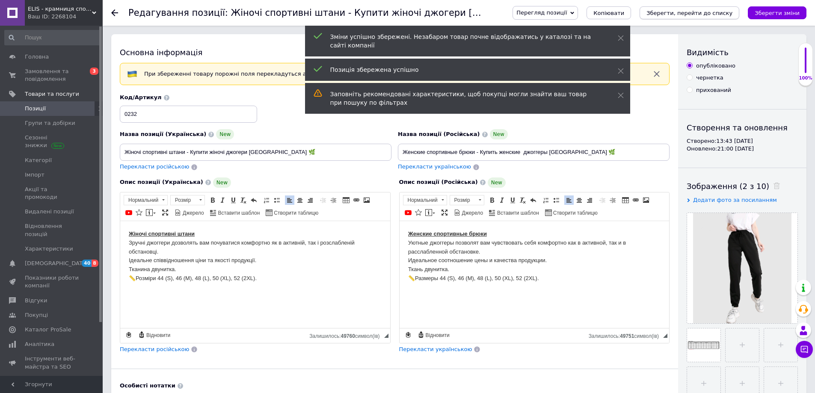
click at [682, 15] on icon "Зберегти, перейти до списку" at bounding box center [689, 13] width 86 height 6
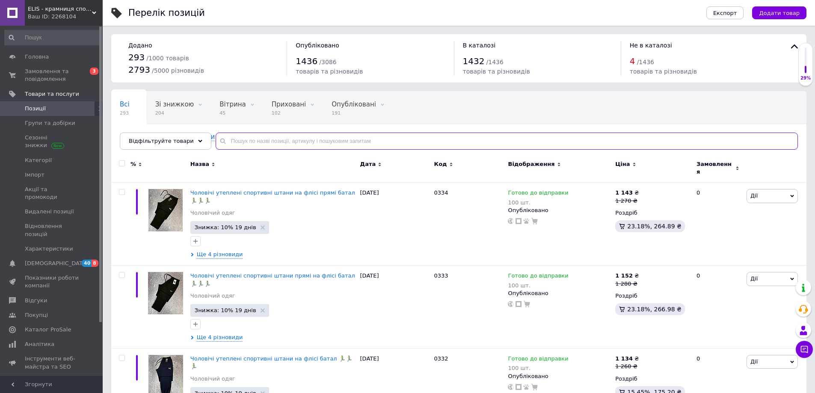
click at [234, 138] on input "text" at bounding box center [507, 141] width 582 height 17
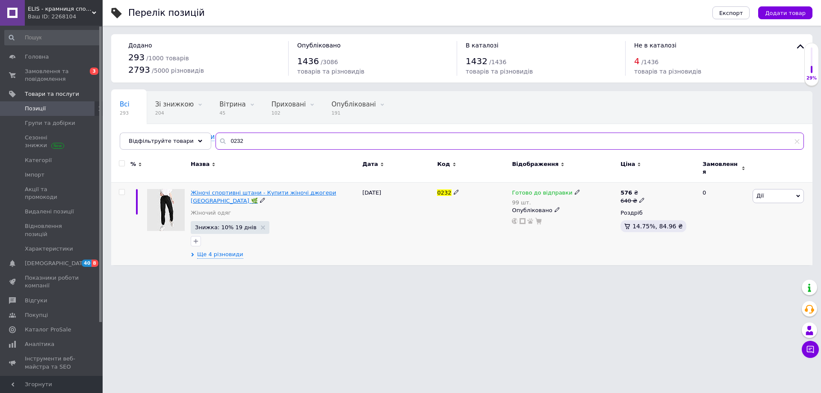
type input "0232"
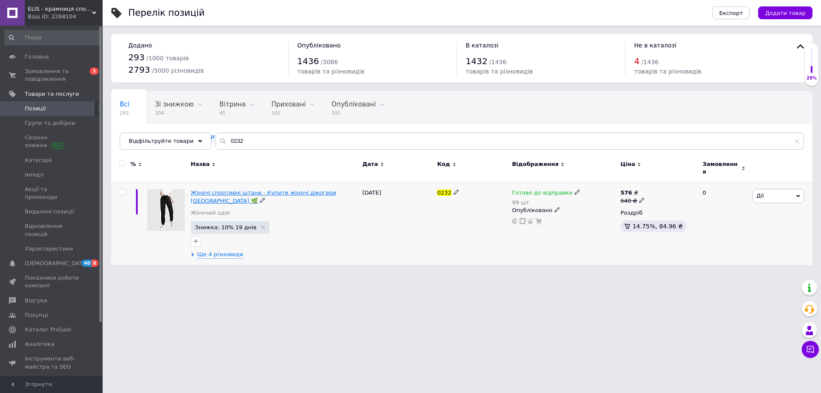
click at [236, 189] on span "Жіночі спортивні штани - Купити жіночі джогери [GEOGRAPHIC_DATA] 🌿" at bounding box center [263, 196] width 145 height 14
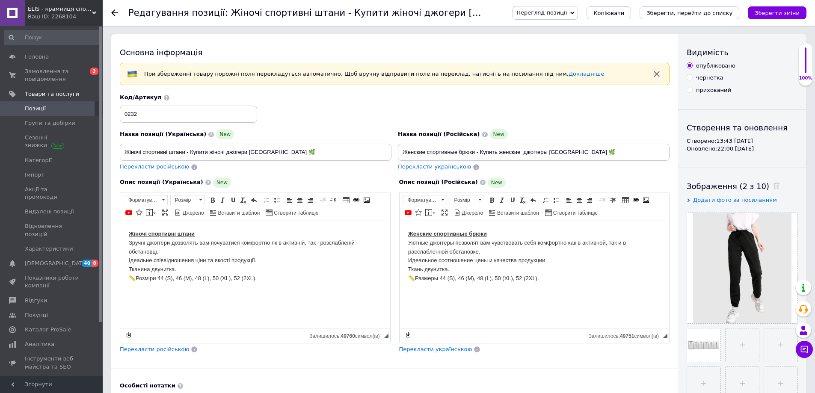
click at [185, 269] on p "Жіночі спортивні штани Зручні джоггери дозволять вам почуватися комфортно як в …" at bounding box center [255, 255] width 253 height 53
drag, startPoint x: 128, startPoint y: 267, endPoint x: 275, endPoint y: 270, distance: 146.7
click at [275, 270] on html "Жіночі спортивні штани Зручні джоггери дозволять вам почуватися комфортно як в …" at bounding box center [255, 256] width 270 height 71
copy p "Тканина двунитка (80% бавовна, 20% поліестер) ."
drag, startPoint x: 406, startPoint y: 267, endPoint x: 459, endPoint y: 271, distance: 53.2
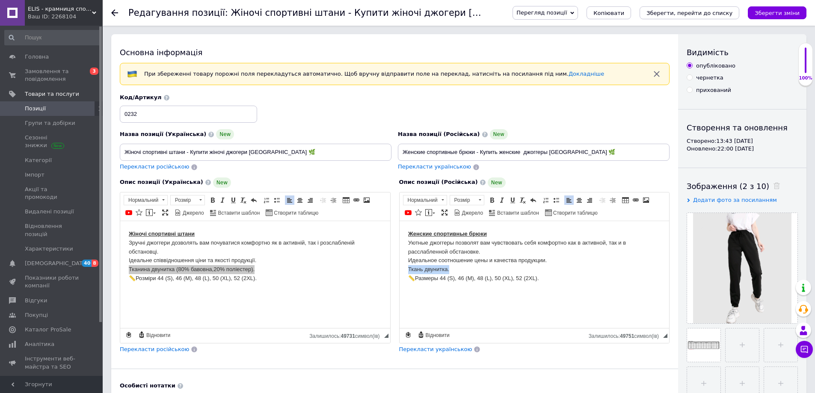
click at [459, 271] on html "Женские спортивные брюки Уютные джоггеры позволят вам чувствовать себя комфортн…" at bounding box center [534, 256] width 270 height 71
click at [766, 13] on icon "Зберегти зміни" at bounding box center [776, 13] width 45 height 6
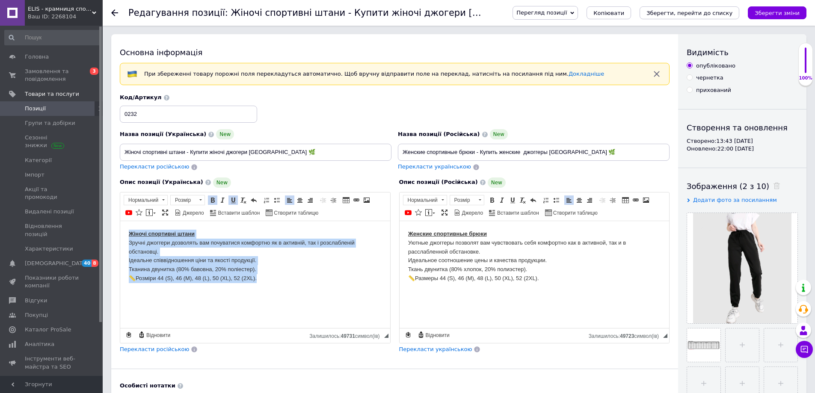
drag, startPoint x: 129, startPoint y: 233, endPoint x: 287, endPoint y: 279, distance: 164.8
click at [287, 279] on p "Жіночі спортивні штани Зручні джоггери дозволять вам почуватися комфортно як в …" at bounding box center [255, 255] width 253 height 53
copy p "Жіночі спортивні штани Зручні джоггери дозволять вам почуватися комфортно як в …"
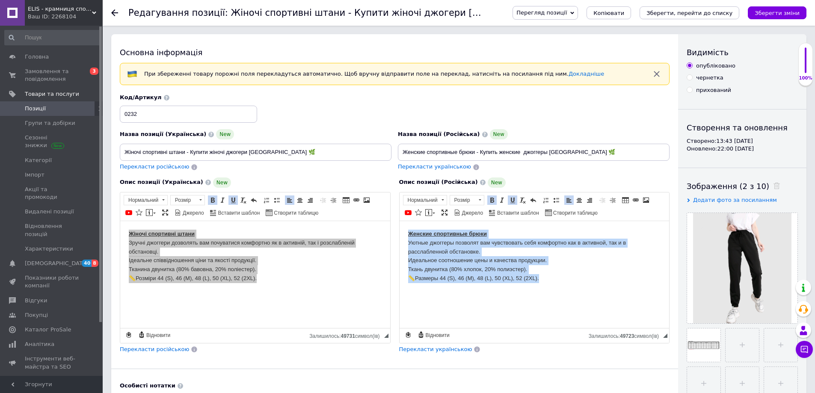
drag, startPoint x: 405, startPoint y: 232, endPoint x: 577, endPoint y: 287, distance: 180.8
click at [577, 287] on html "Женские спортивные брюки Уютные джоггеры позволят вам чувствовать себя комфортн…" at bounding box center [534, 256] width 270 height 71
copy p "Женские спортивные брюки Уютные джоггеры позволят вам чувствовать себя комфортн…"
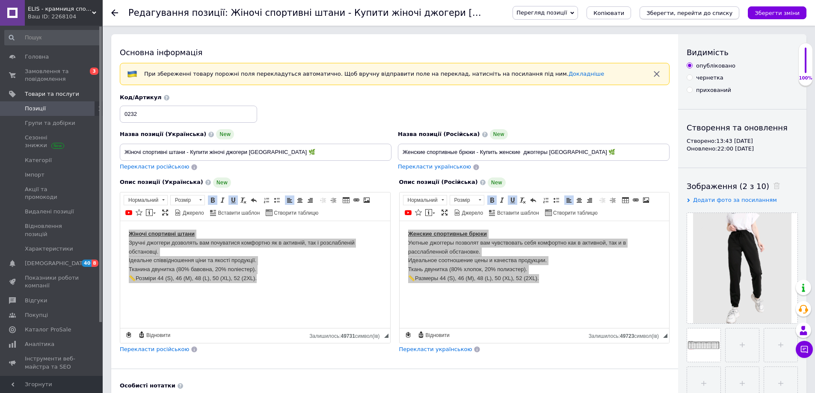
click at [683, 13] on icon "Зберегти, перейти до списку" at bounding box center [689, 13] width 86 height 6
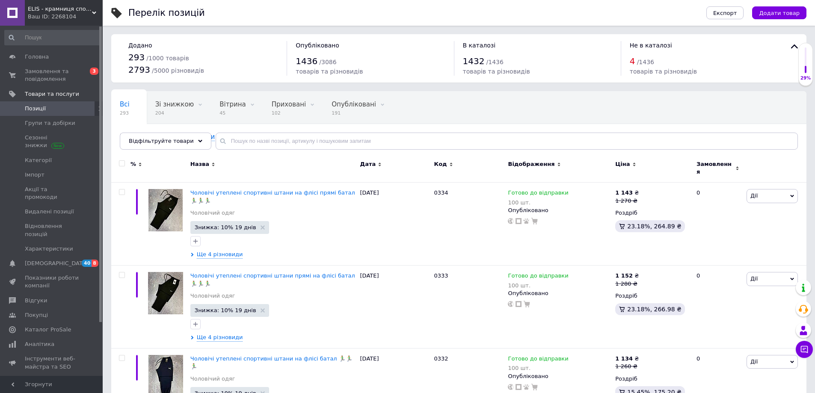
click at [226, 150] on div "Всі 293 Зі знижкою 204 Видалити Редагувати Вітрина 45 Видалити Редагувати Прихо…" at bounding box center [458, 124] width 695 height 71
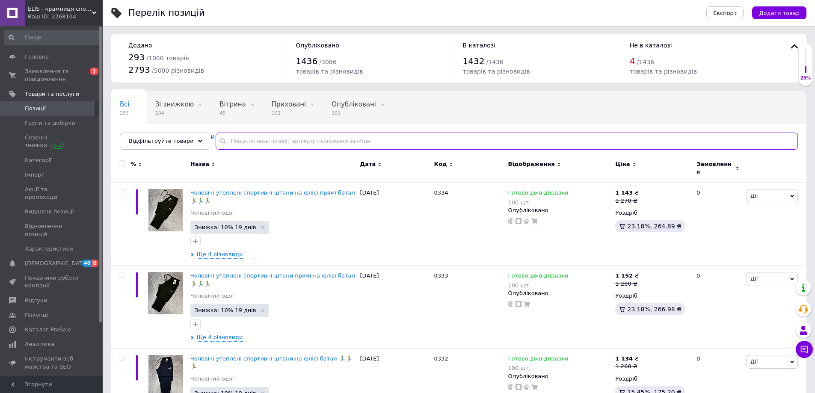
click at [226, 141] on input "text" at bounding box center [507, 141] width 582 height 17
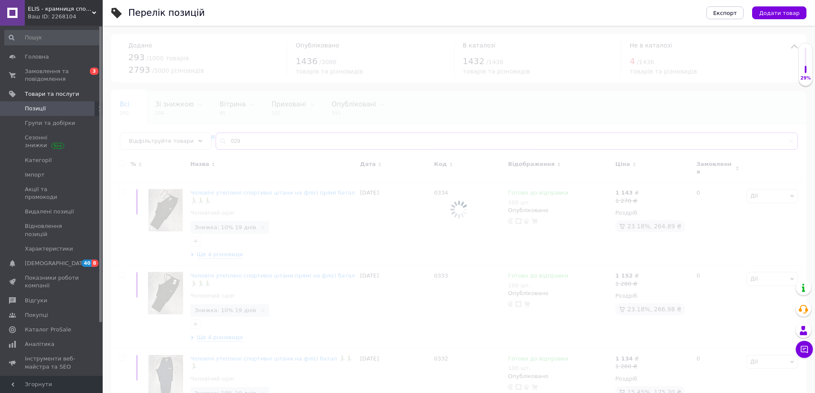
type input "0298"
